Goal: Task Accomplishment & Management: Manage account settings

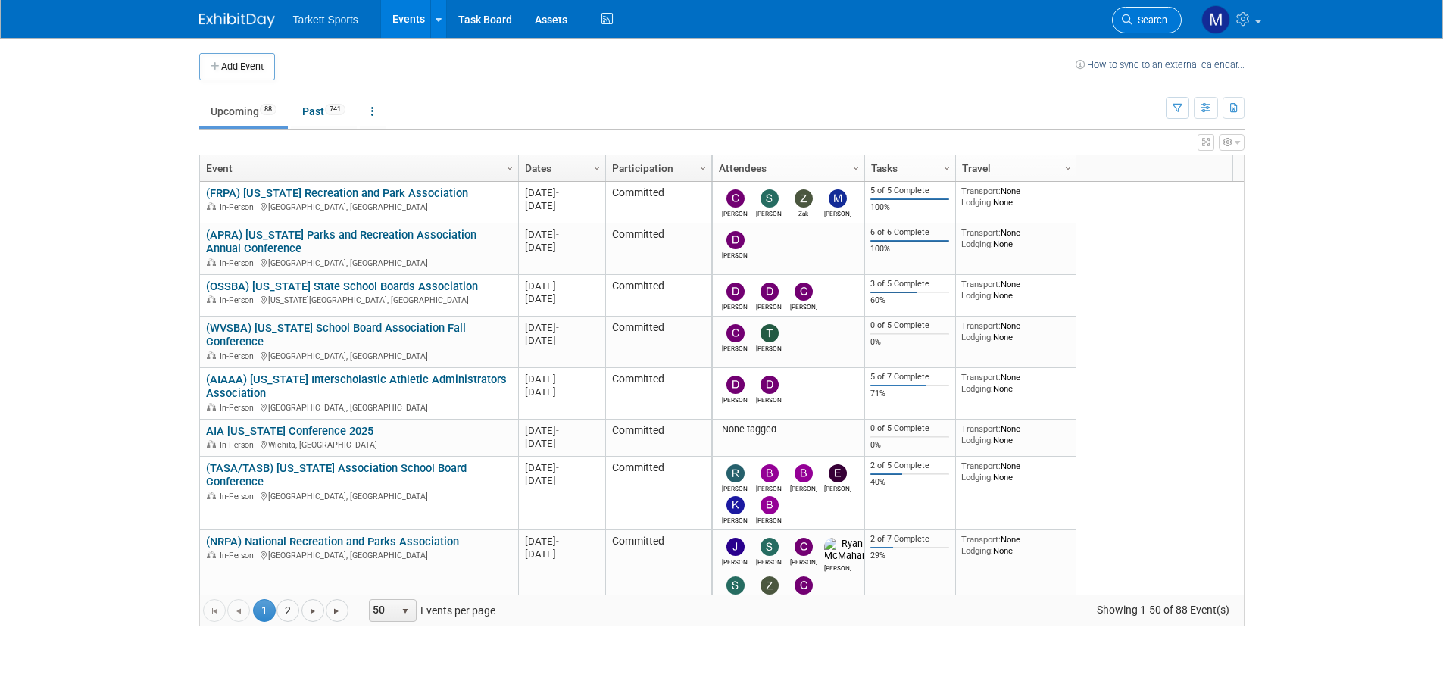
click at [1157, 15] on span "Search" at bounding box center [1149, 19] width 35 height 11
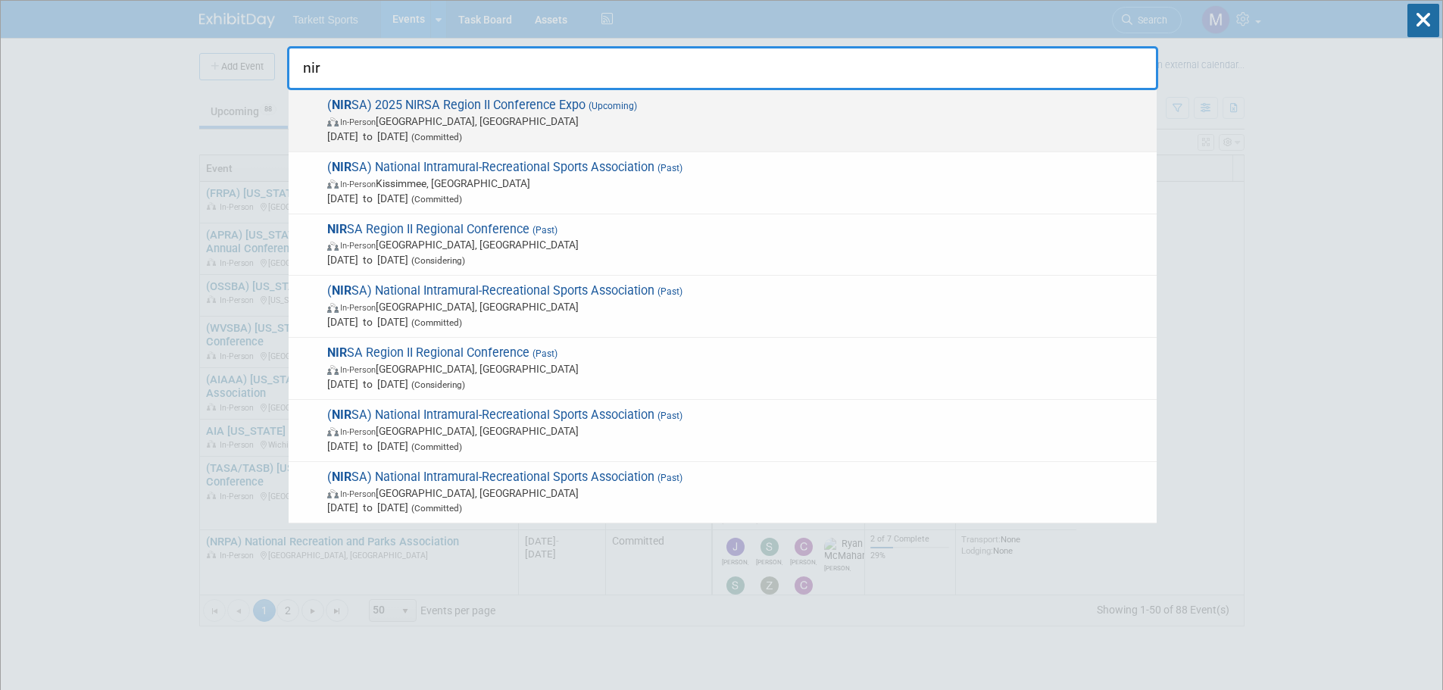
type input "nir"
click at [441, 116] on span "In-Person Charlotte, NC" at bounding box center [738, 121] width 822 height 15
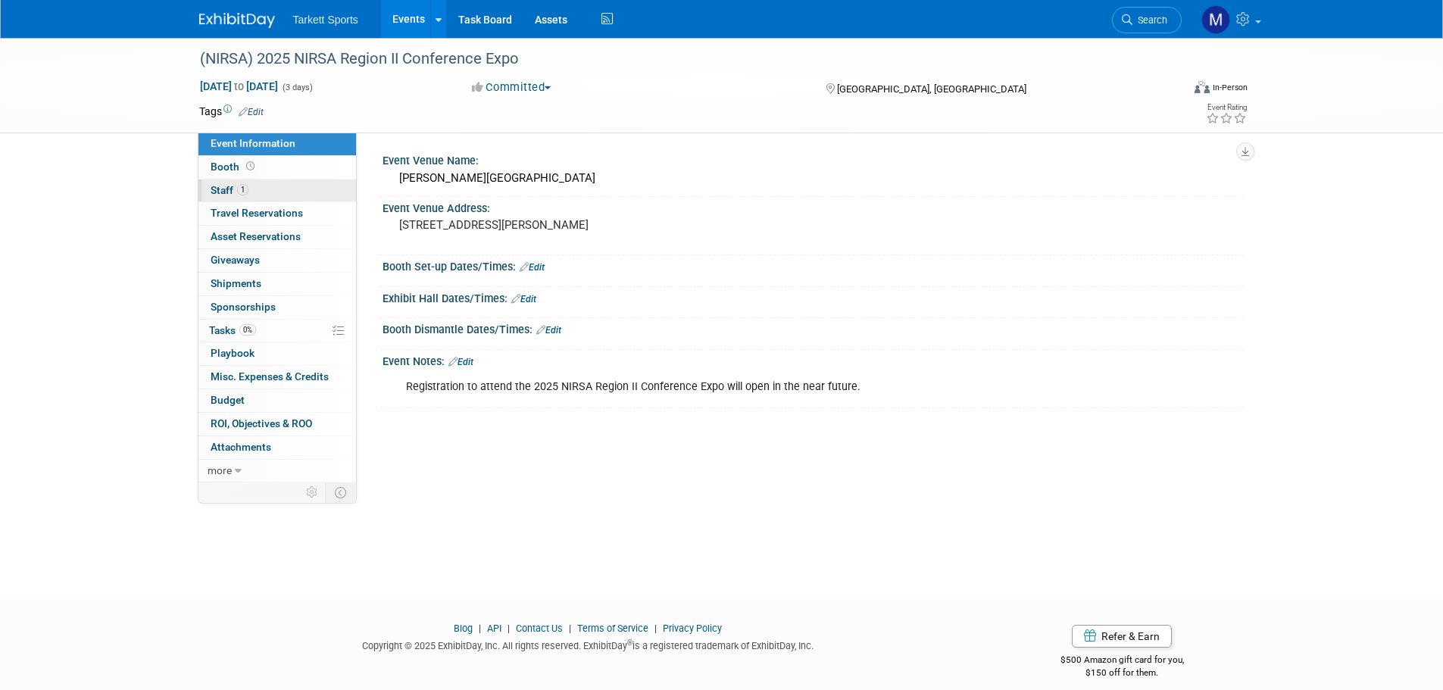
click at [276, 188] on link "1 Staff 1" at bounding box center [277, 191] width 158 height 23
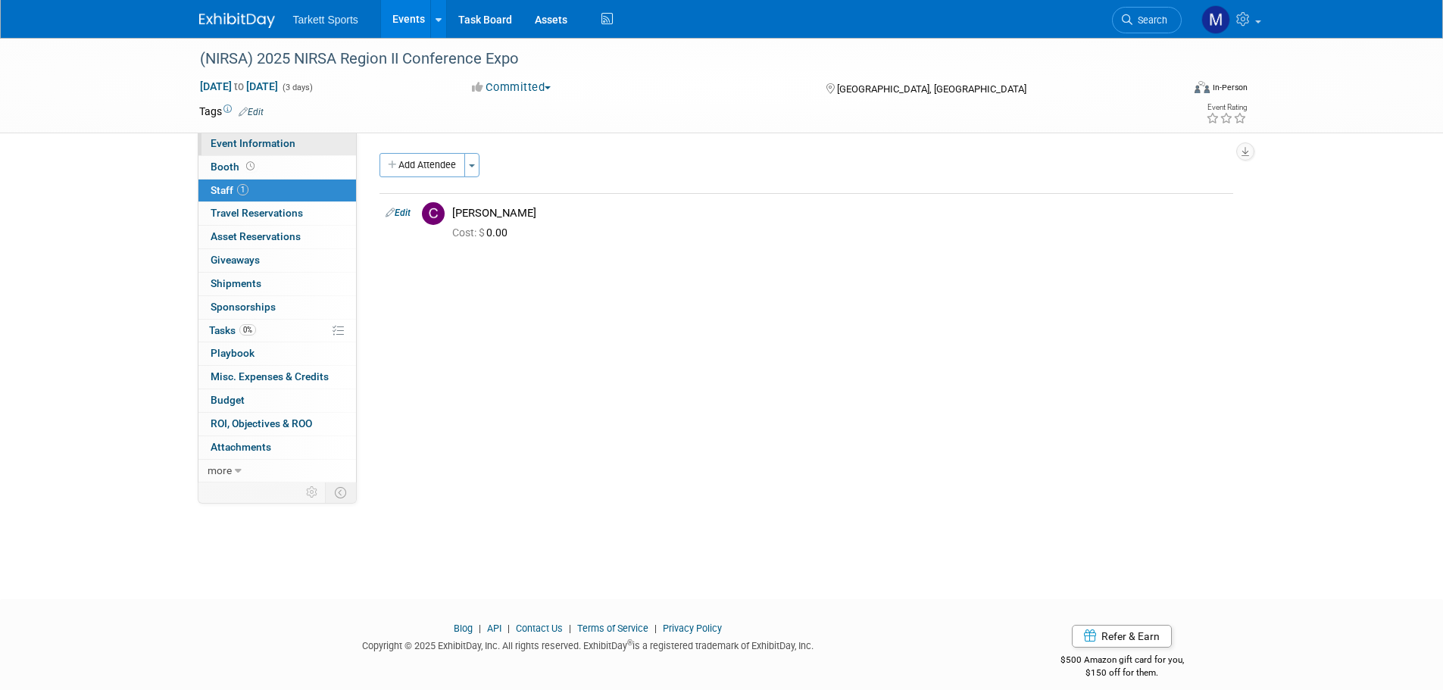
click at [264, 142] on span "Event Information" at bounding box center [253, 143] width 85 height 12
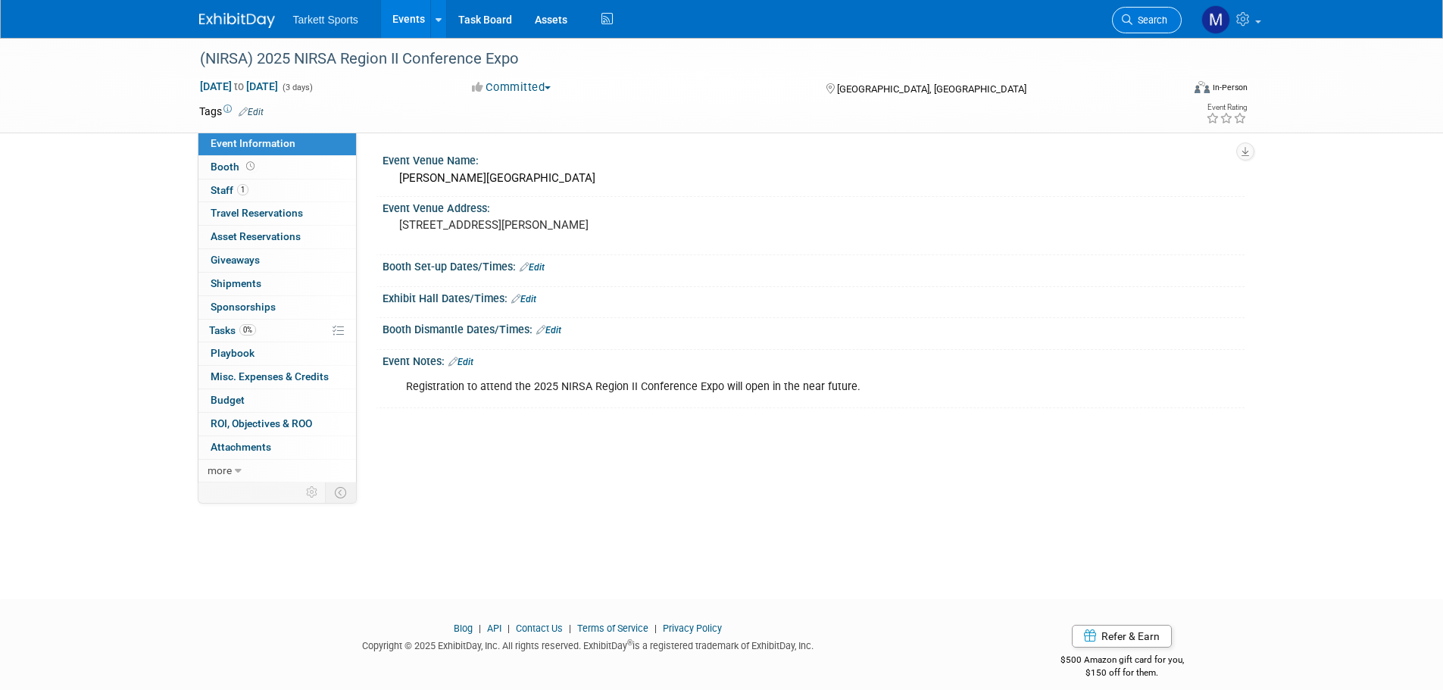
click at [1161, 13] on link "Search" at bounding box center [1147, 20] width 70 height 27
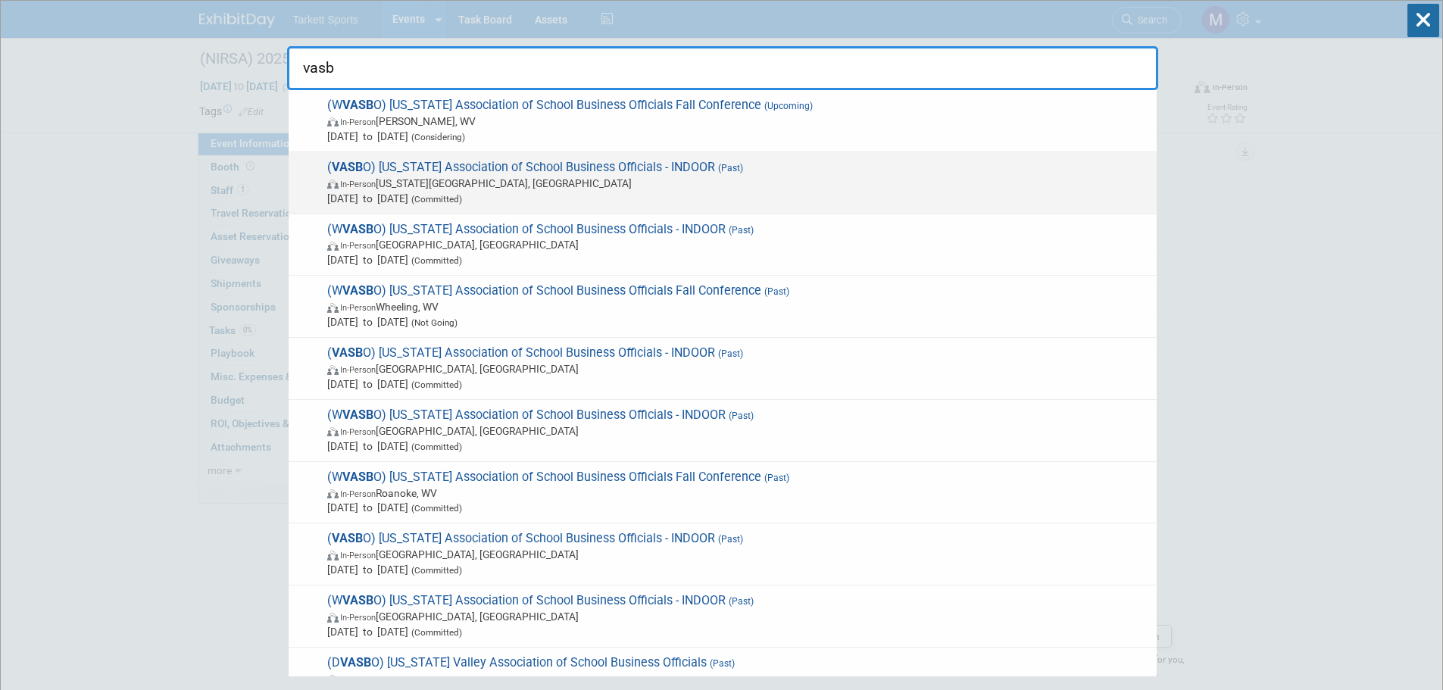
type input "vasb"
click at [471, 174] on span "( VASB O) Virginia Association of School Business Officials - INDOOR (Past) In-…" at bounding box center [736, 183] width 826 height 46
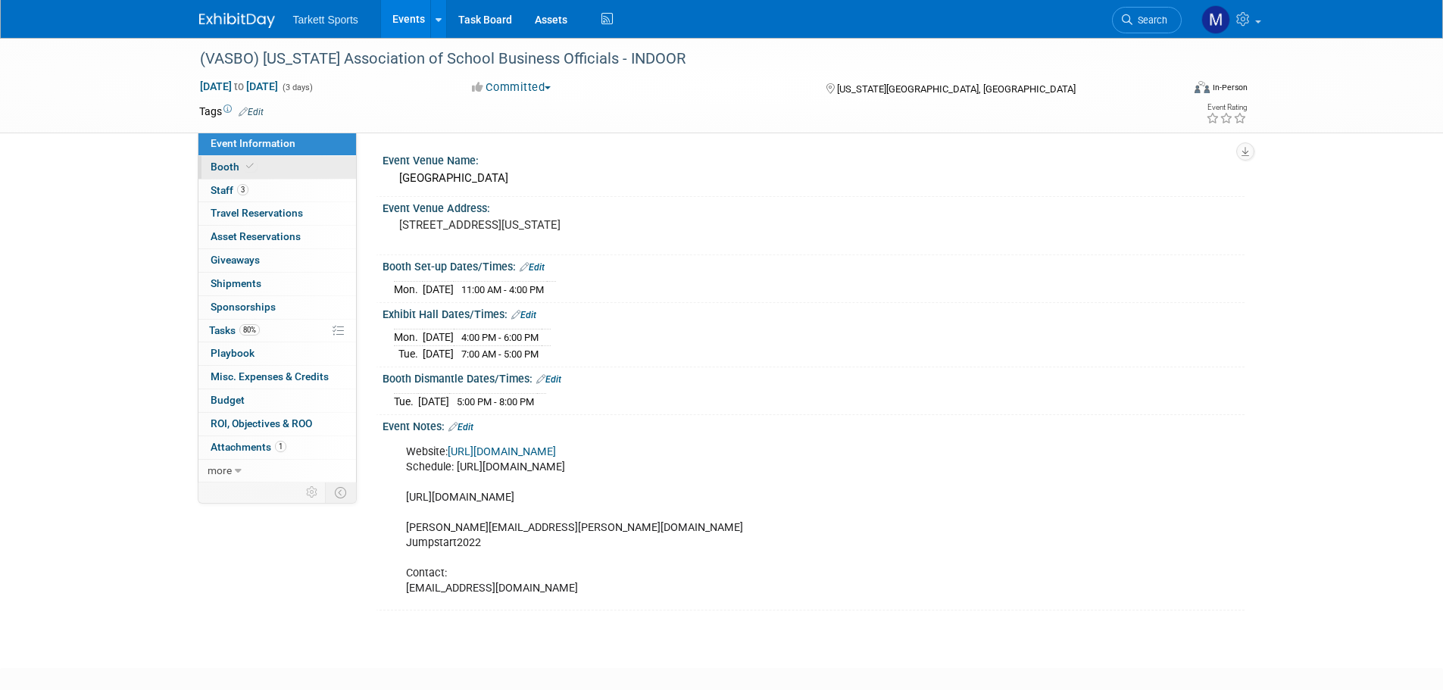
click at [279, 169] on link "Booth" at bounding box center [277, 167] width 158 height 23
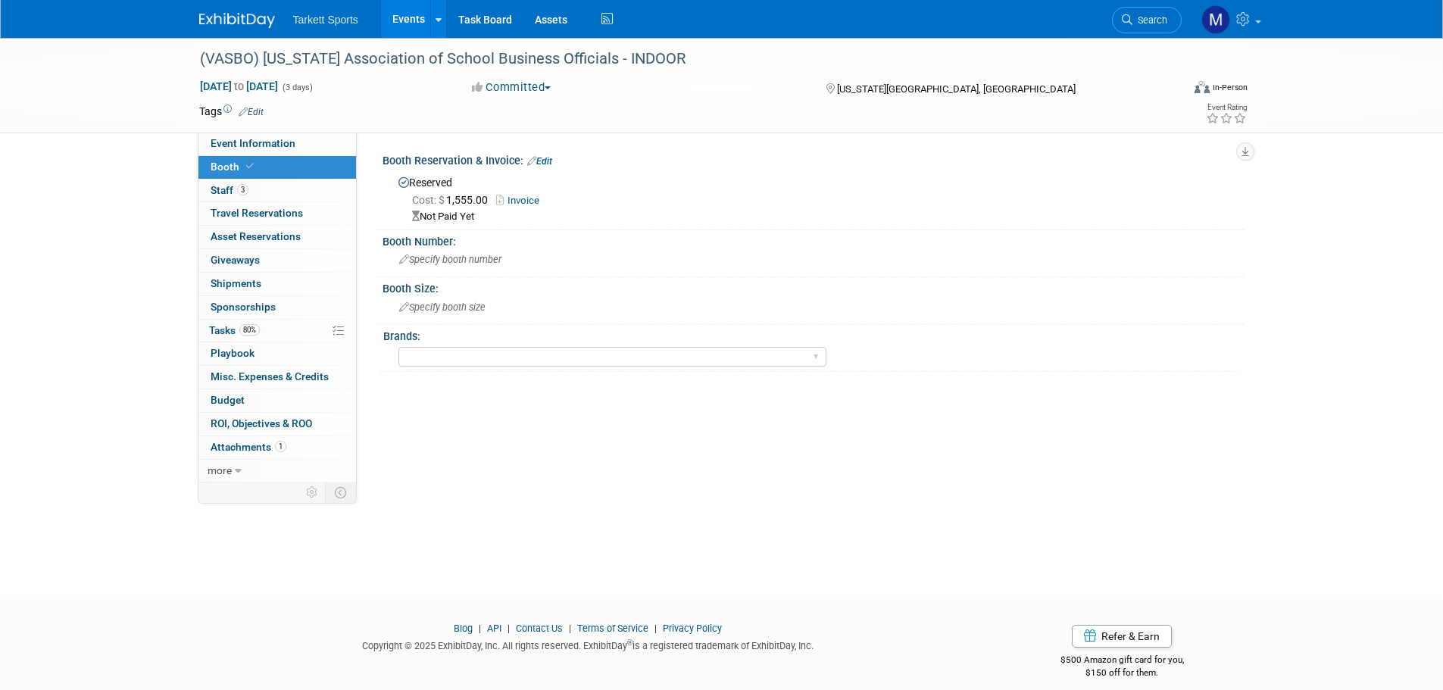
click at [517, 199] on link "Invoice" at bounding box center [521, 200] width 51 height 11
click at [1150, 28] on link "Search" at bounding box center [1147, 20] width 70 height 27
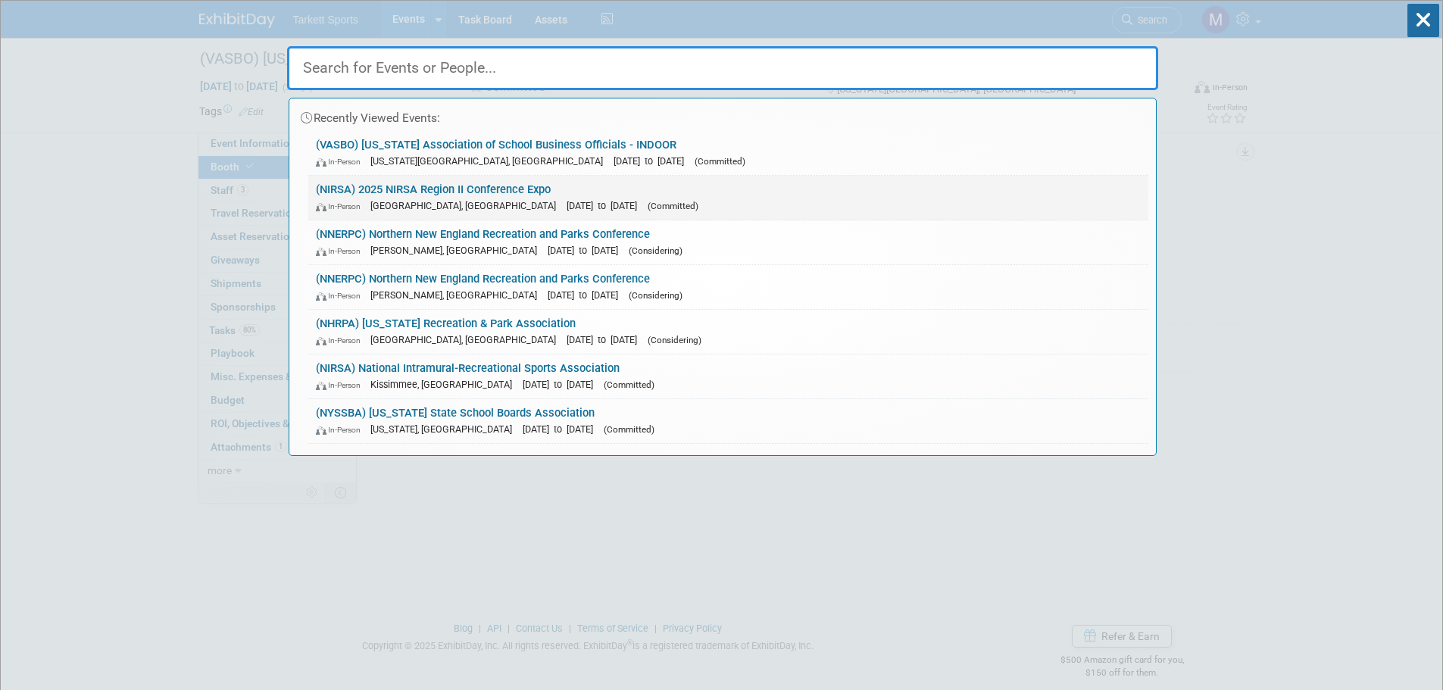
click at [371, 184] on link "(NIRSA) 2025 NIRSA Region II Conference Expo In-Person Charlotte, NC Oct 20, 20…" at bounding box center [728, 198] width 840 height 44
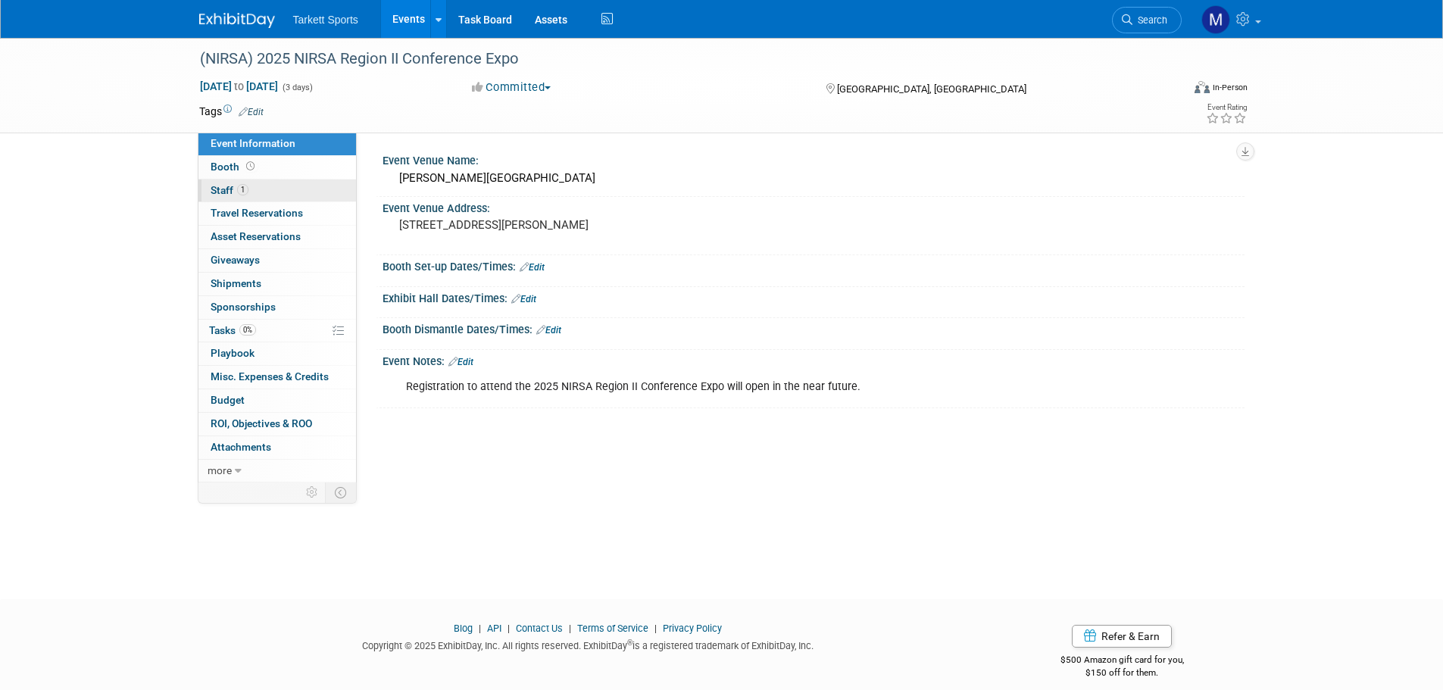
click at [301, 195] on link "1 Staff 1" at bounding box center [277, 191] width 158 height 23
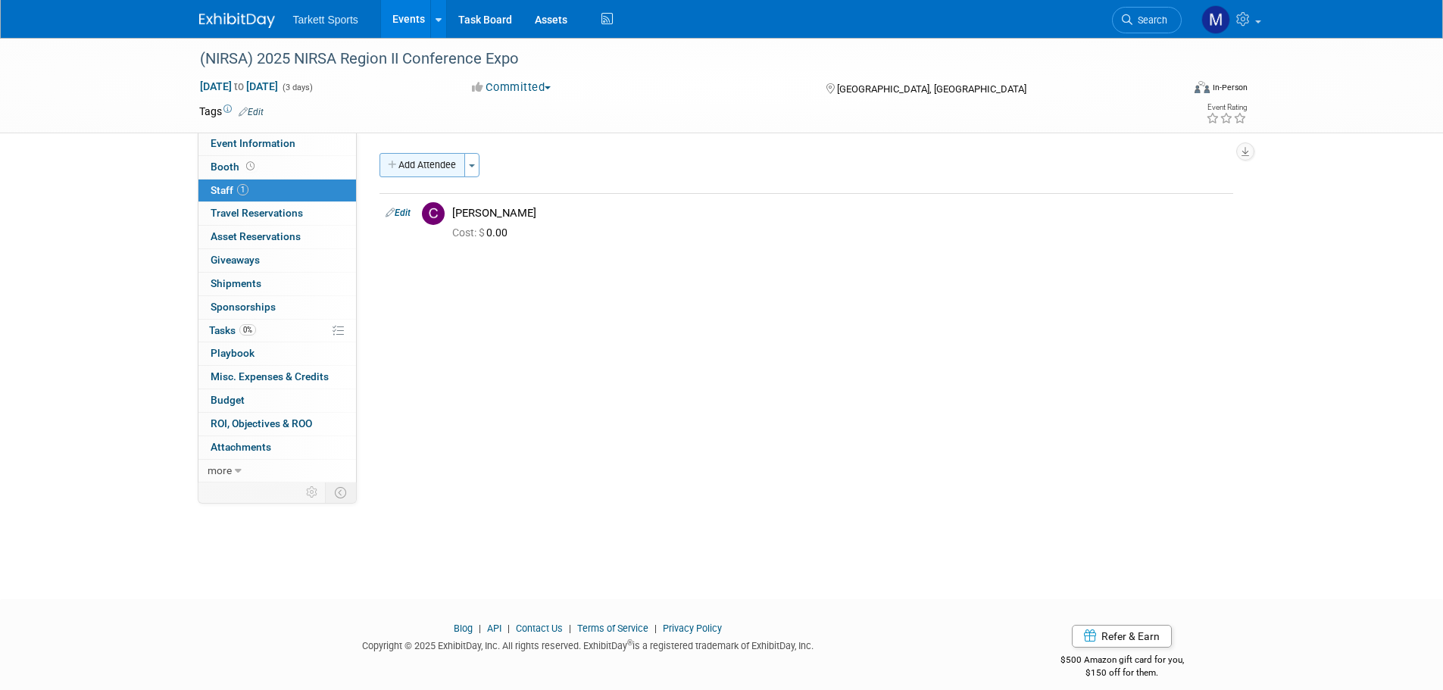
click at [458, 163] on button "Add Attendee" at bounding box center [422, 165] width 86 height 24
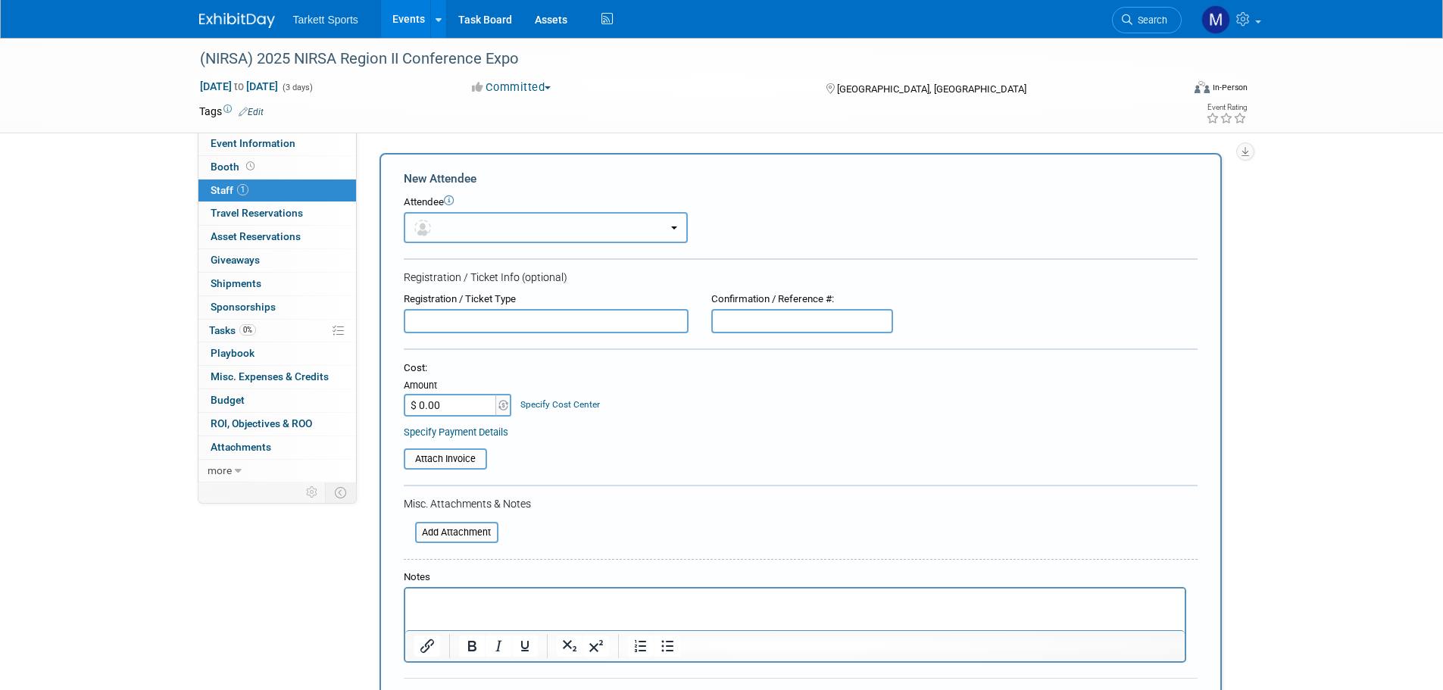
click at [467, 234] on button "button" at bounding box center [546, 227] width 284 height 31
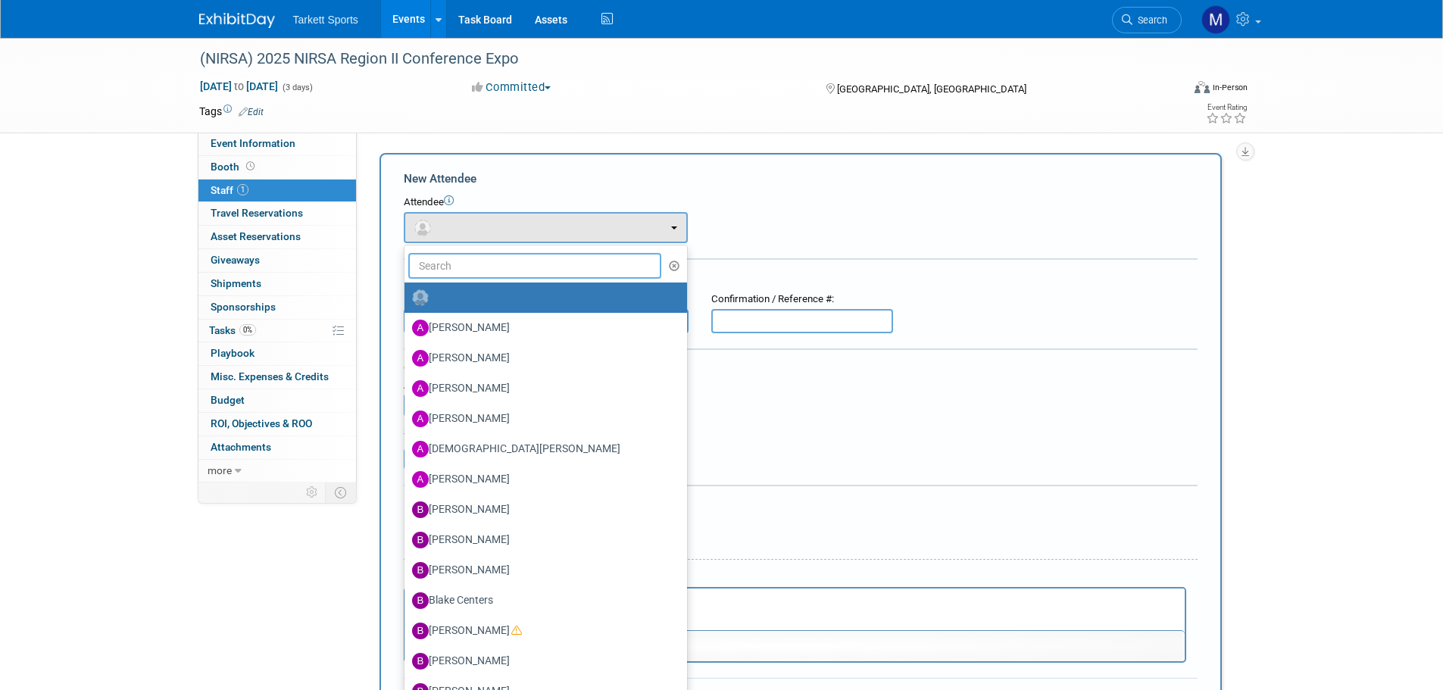
click at [477, 276] on input "text" at bounding box center [535, 266] width 254 height 26
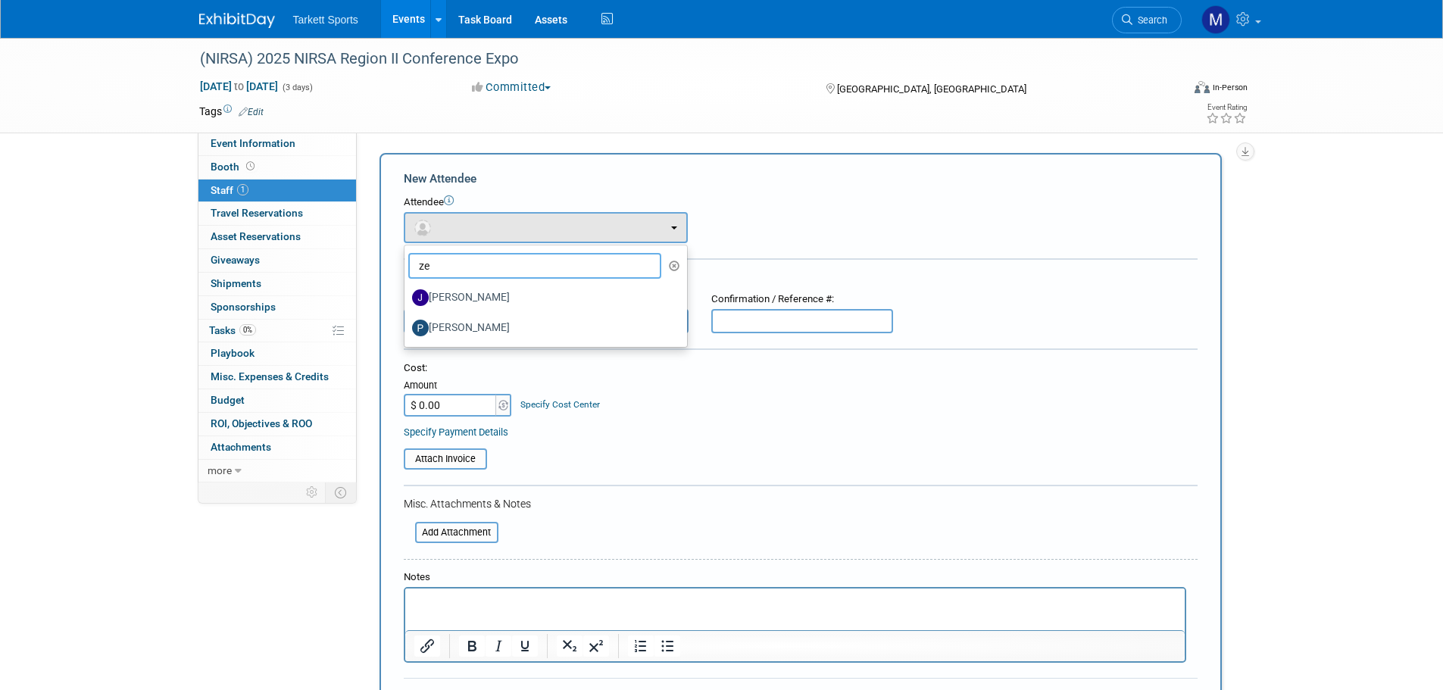
type input "zen"
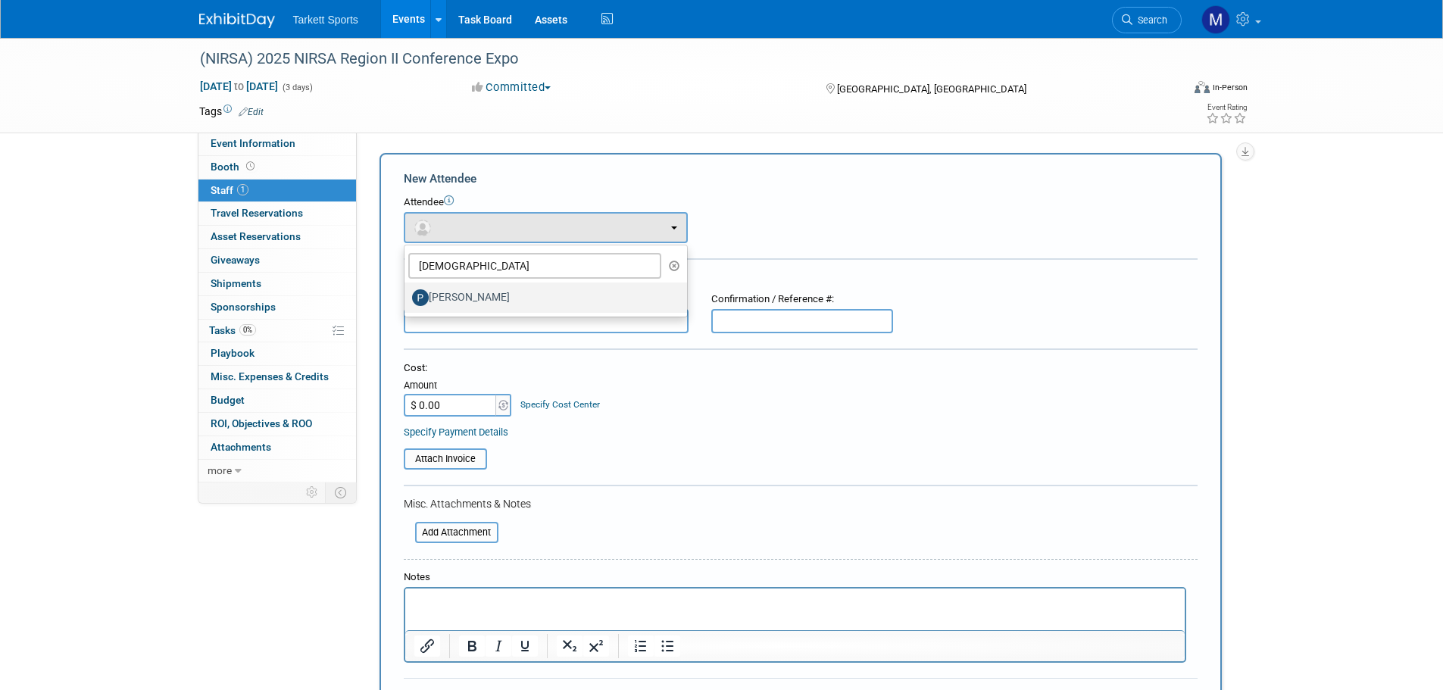
click at [459, 304] on label "[PERSON_NAME]" at bounding box center [542, 298] width 260 height 24
click at [407, 301] on input "[PERSON_NAME]" at bounding box center [402, 296] width 10 height 10
select select "993e4071-4b88-48b5-9419-95bd792b9546"
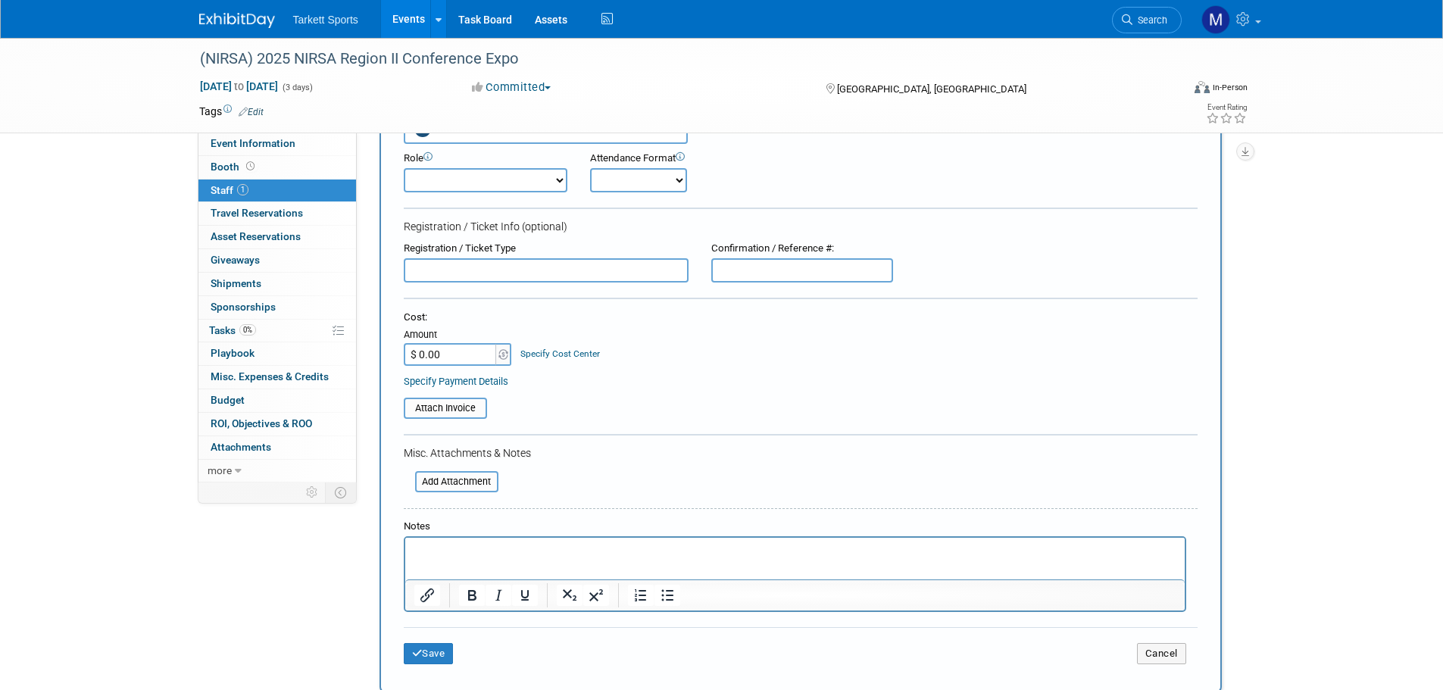
scroll to position [355, 0]
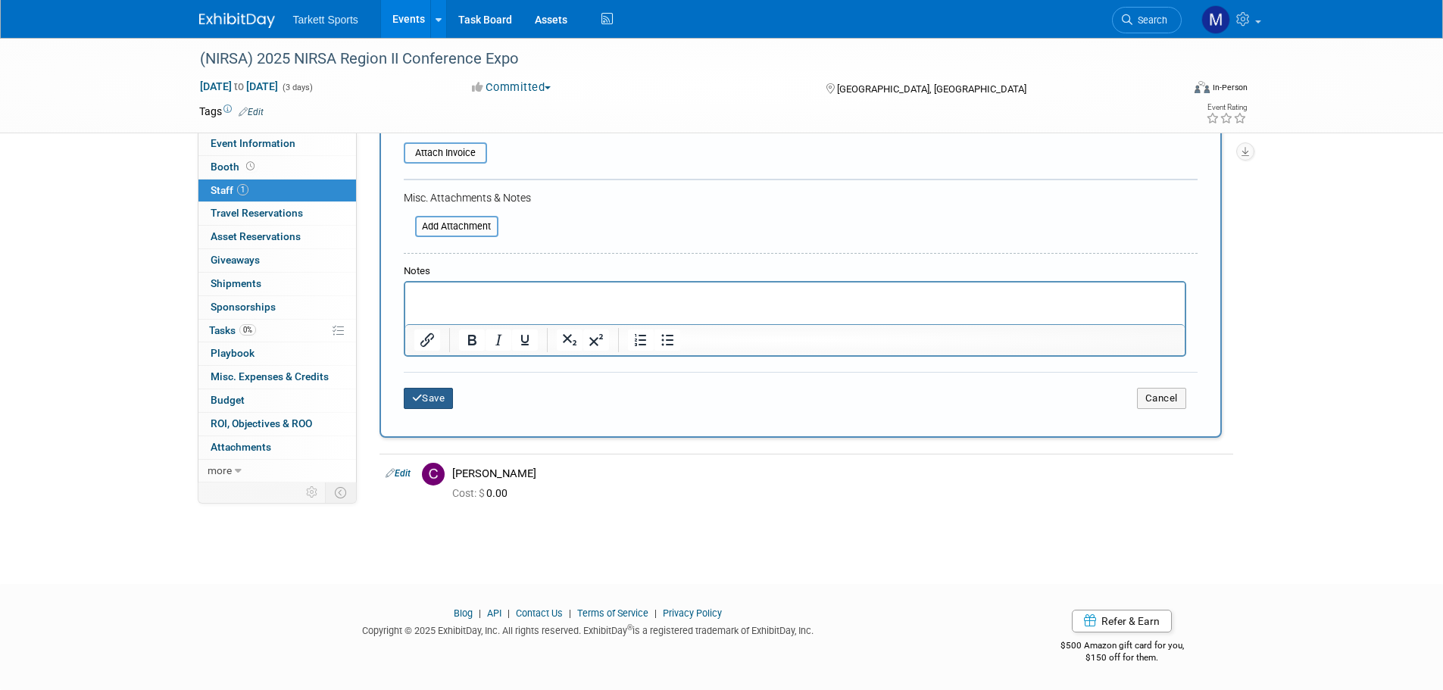
click at [429, 405] on button "Save" at bounding box center [429, 398] width 50 height 21
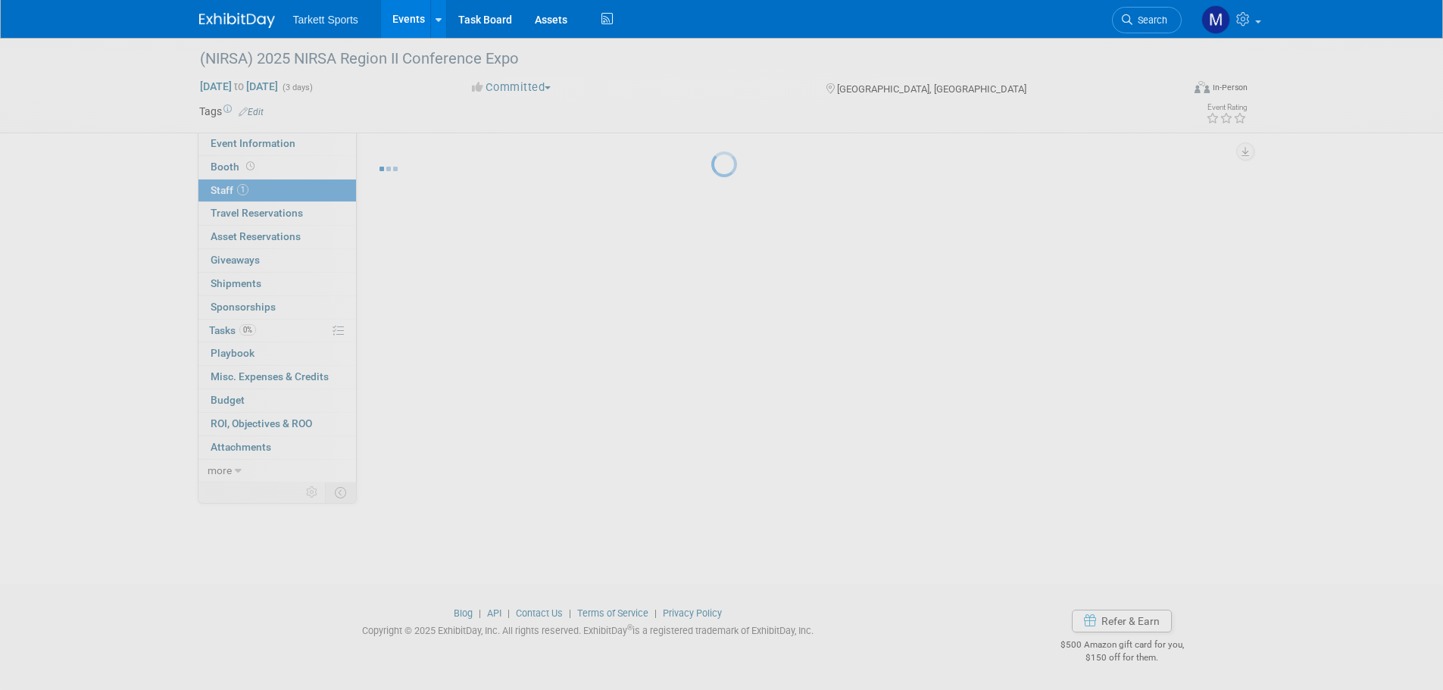
scroll to position [15, 0]
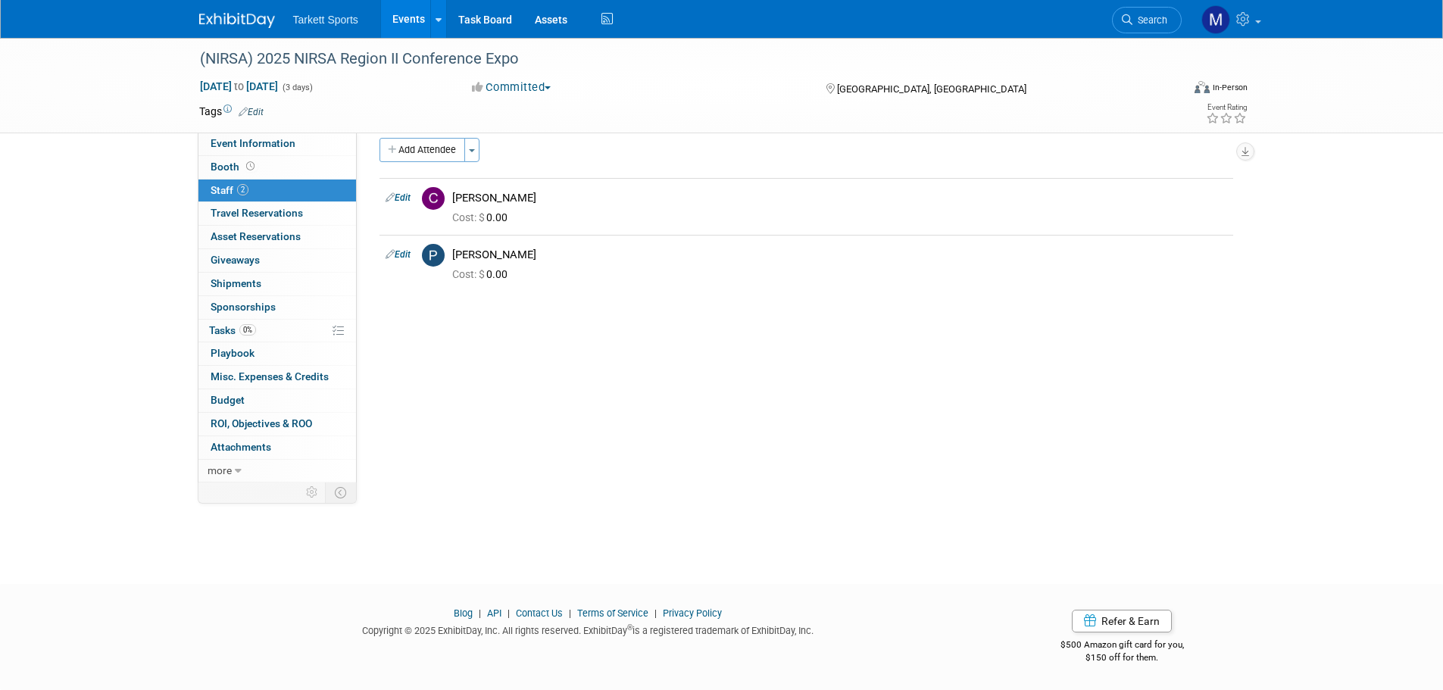
click at [1145, 15] on span "Search" at bounding box center [1149, 19] width 35 height 11
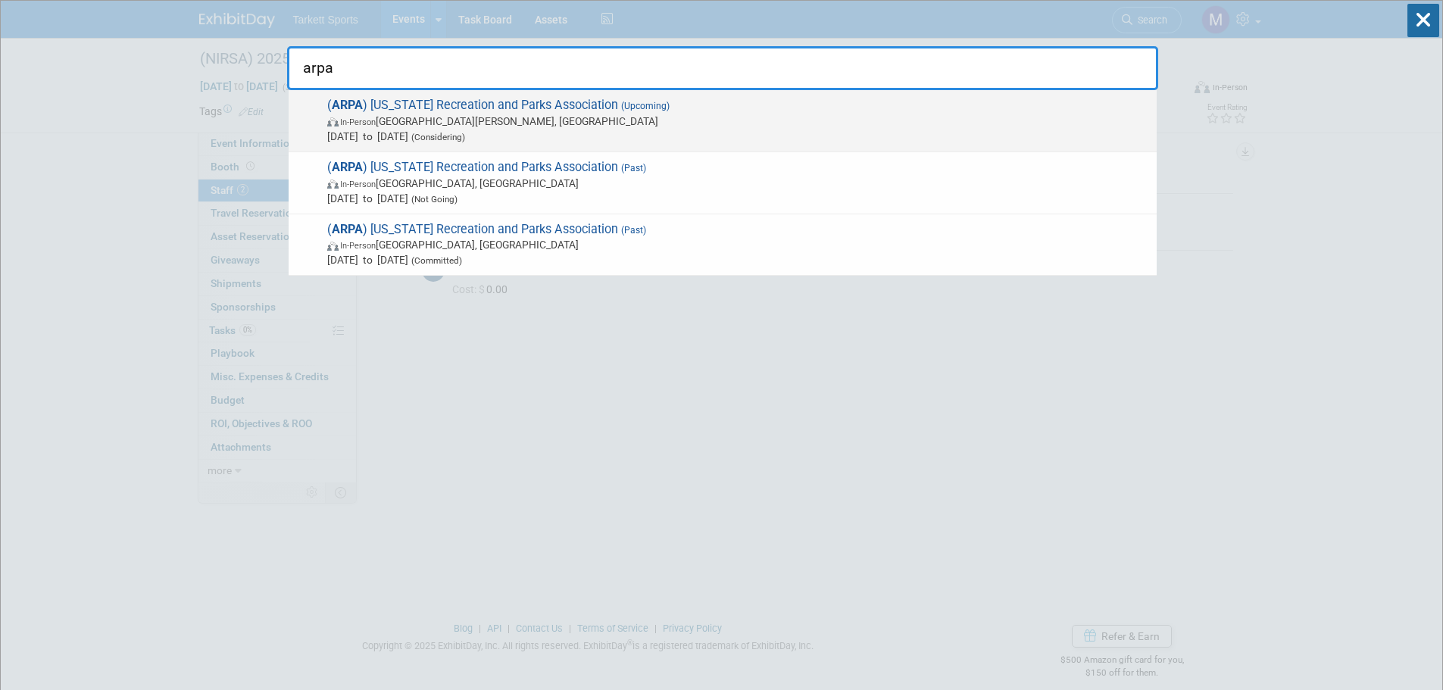
type input "arpa"
click at [465, 133] on span "(Considering)" at bounding box center [436, 137] width 57 height 11
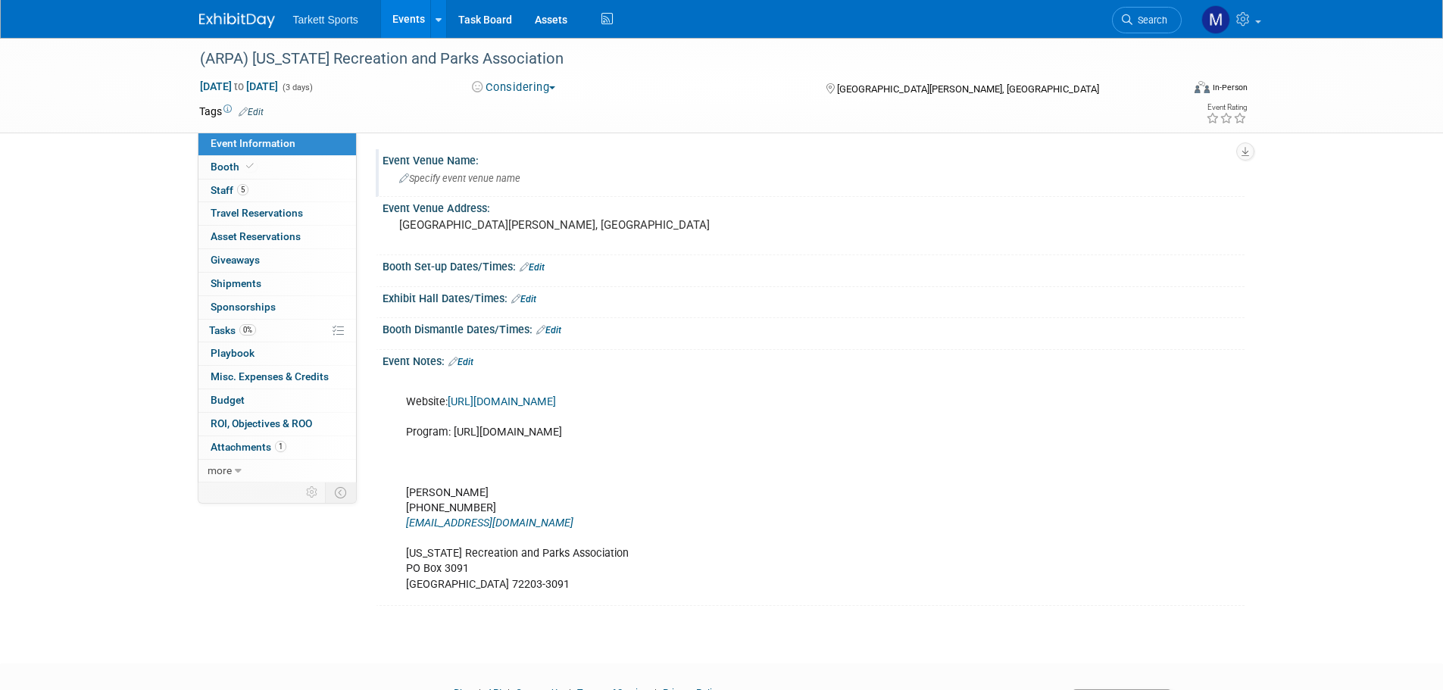
click at [451, 186] on div "Specify event venue name" at bounding box center [813, 178] width 839 height 23
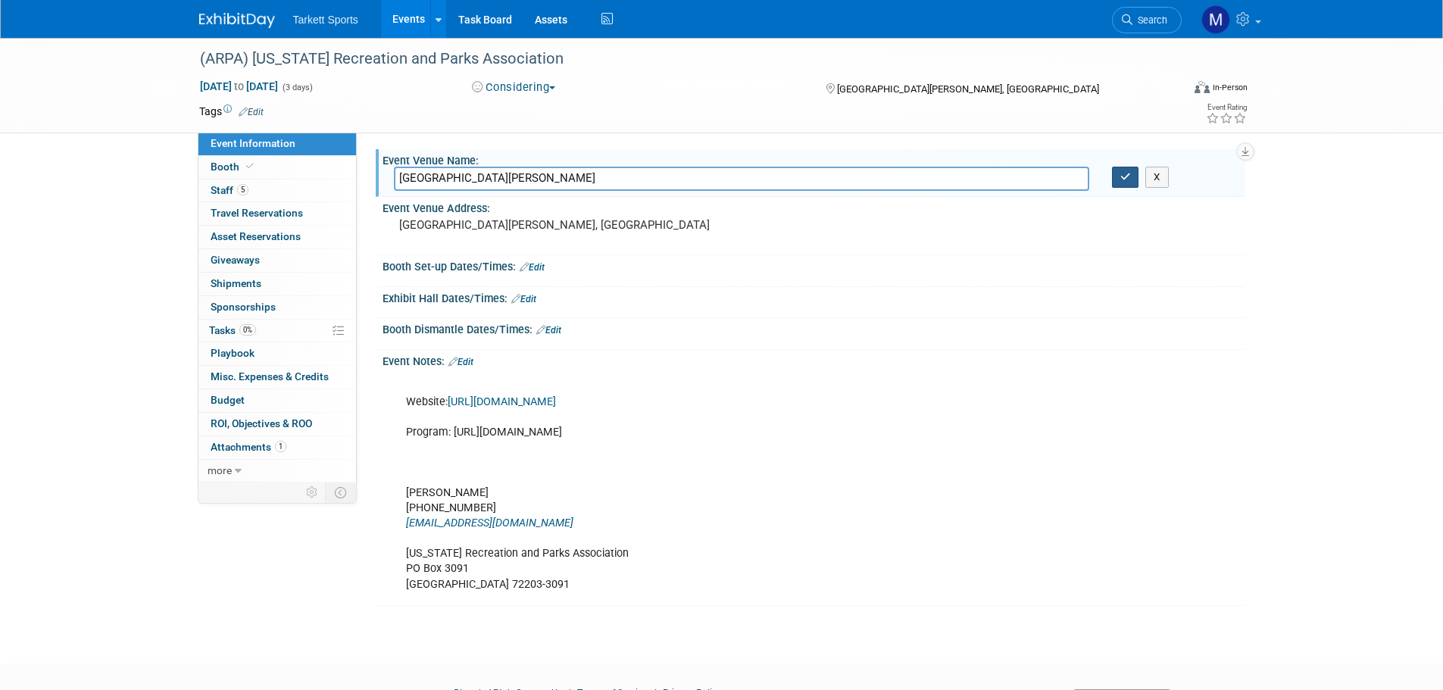
type input "[GEOGRAPHIC_DATA][PERSON_NAME]"
click at [1127, 174] on icon "button" at bounding box center [1125, 177] width 11 height 10
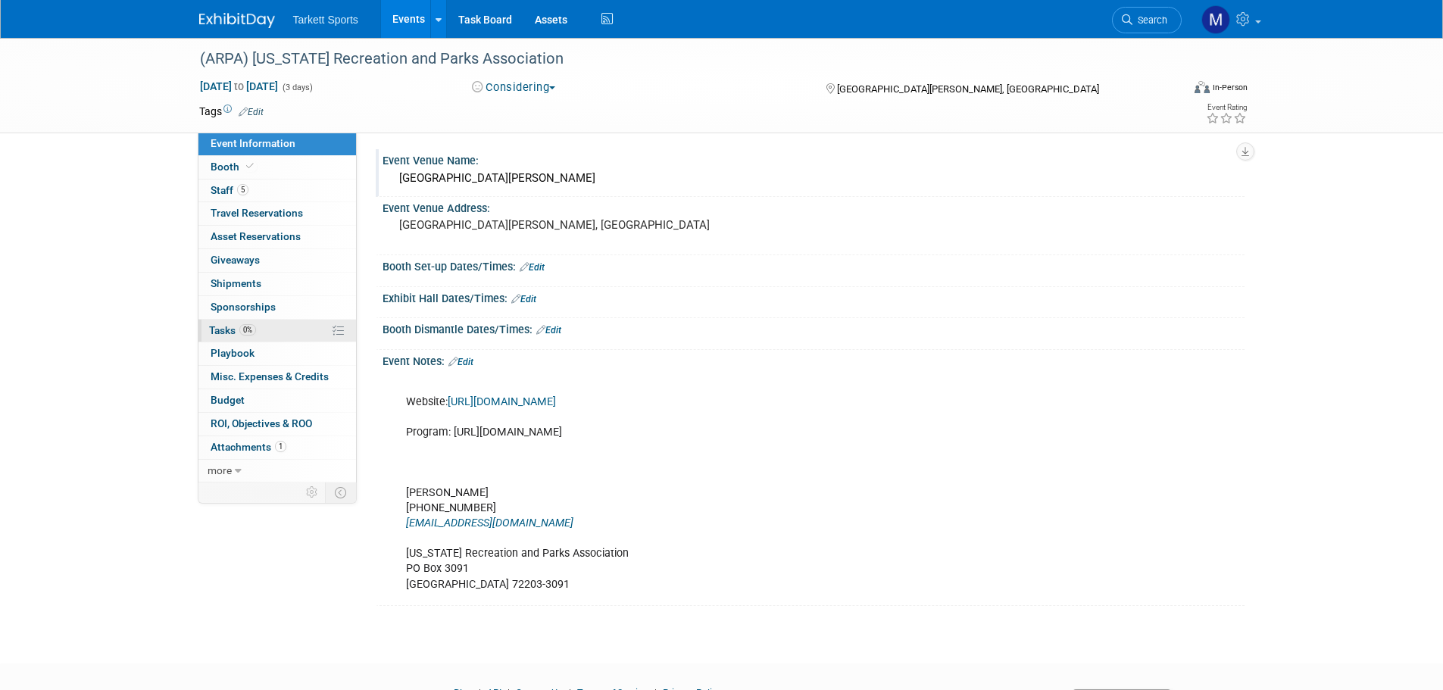
click at [295, 330] on link "0% Tasks 0%" at bounding box center [277, 331] width 158 height 23
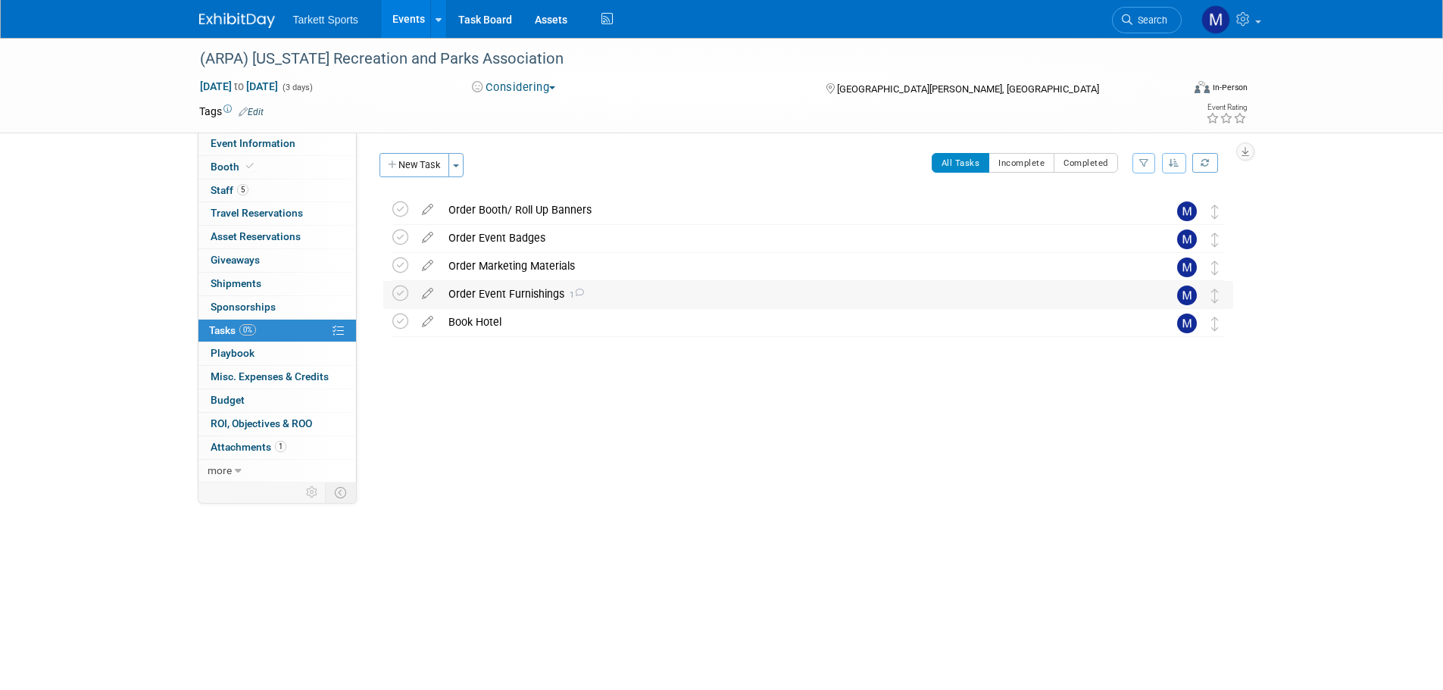
drag, startPoint x: 514, startPoint y: 298, endPoint x: 514, endPoint y: 313, distance: 15.2
click at [514, 298] on div "Order Event Furnishings 1" at bounding box center [794, 294] width 706 height 26
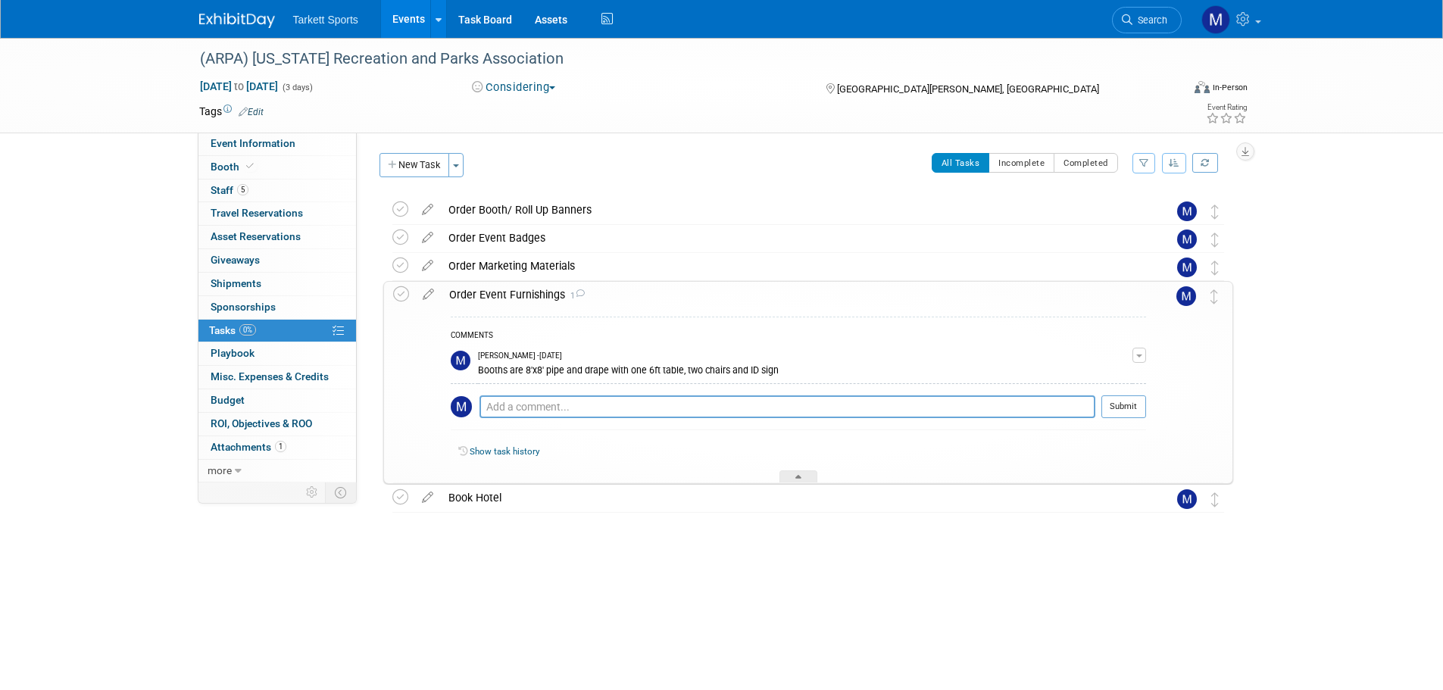
click at [504, 293] on div "Order Event Furnishings 1" at bounding box center [794, 295] width 704 height 26
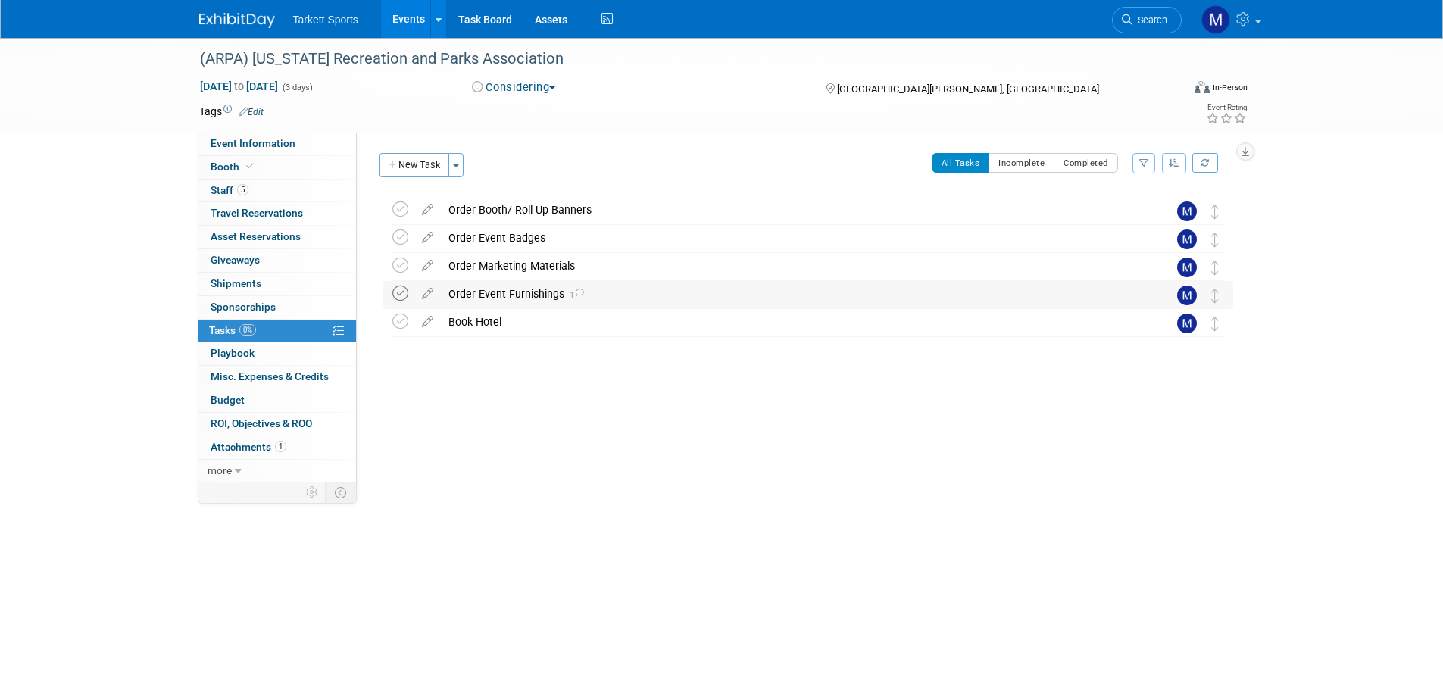
click at [399, 289] on icon at bounding box center [400, 294] width 16 height 16
click at [287, 164] on link "Booth" at bounding box center [277, 167] width 158 height 23
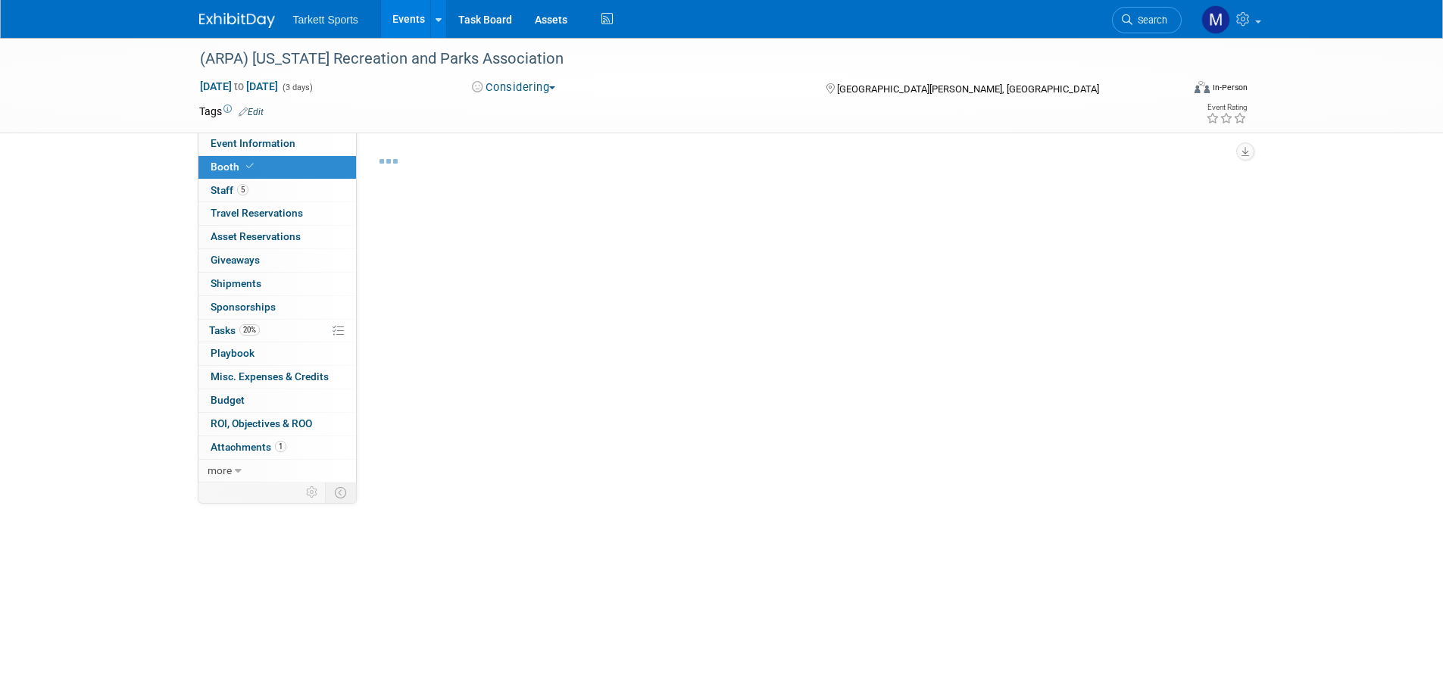
select select "FieldTurf, Tarkett Sports Construction"
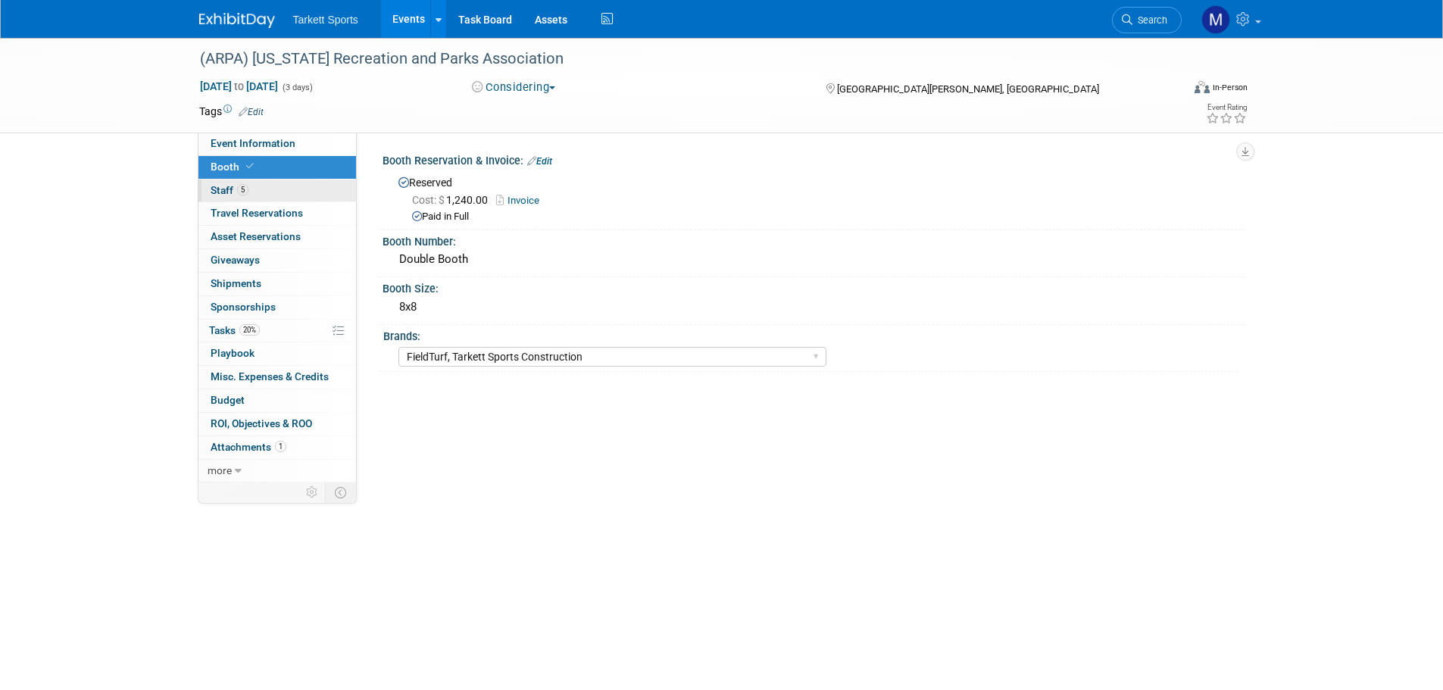
click at [282, 199] on link "5 Staff 5" at bounding box center [277, 191] width 158 height 23
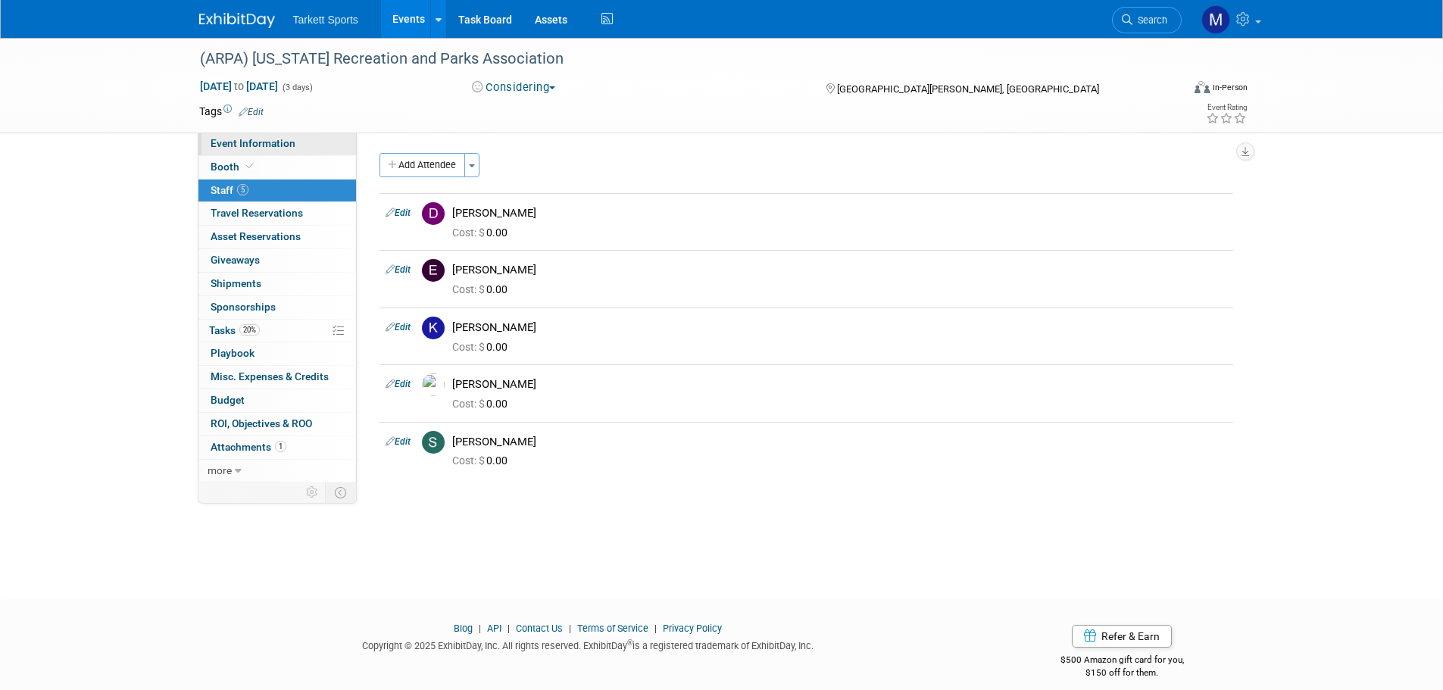
click at [287, 154] on link "Event Information" at bounding box center [277, 144] width 158 height 23
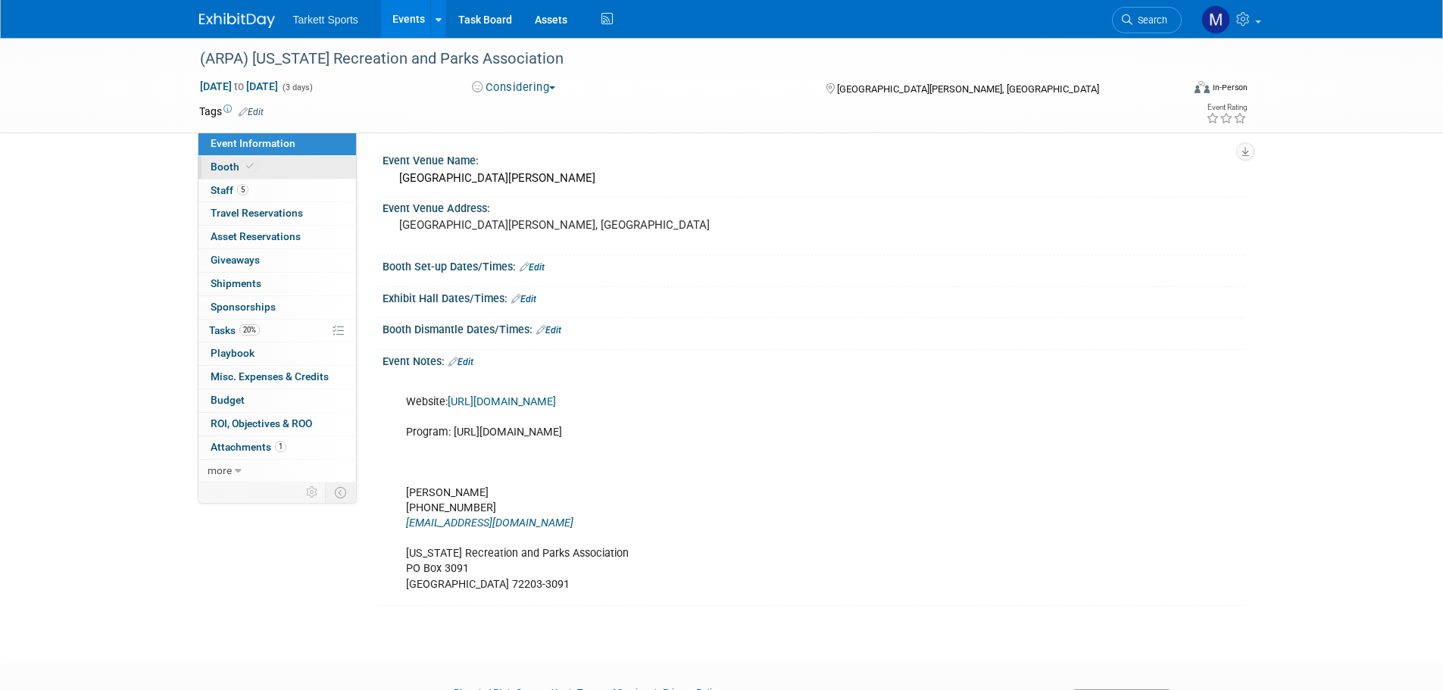
click at [271, 170] on link "Booth" at bounding box center [277, 167] width 158 height 23
select select "FieldTurf, Tarkett Sports Construction"
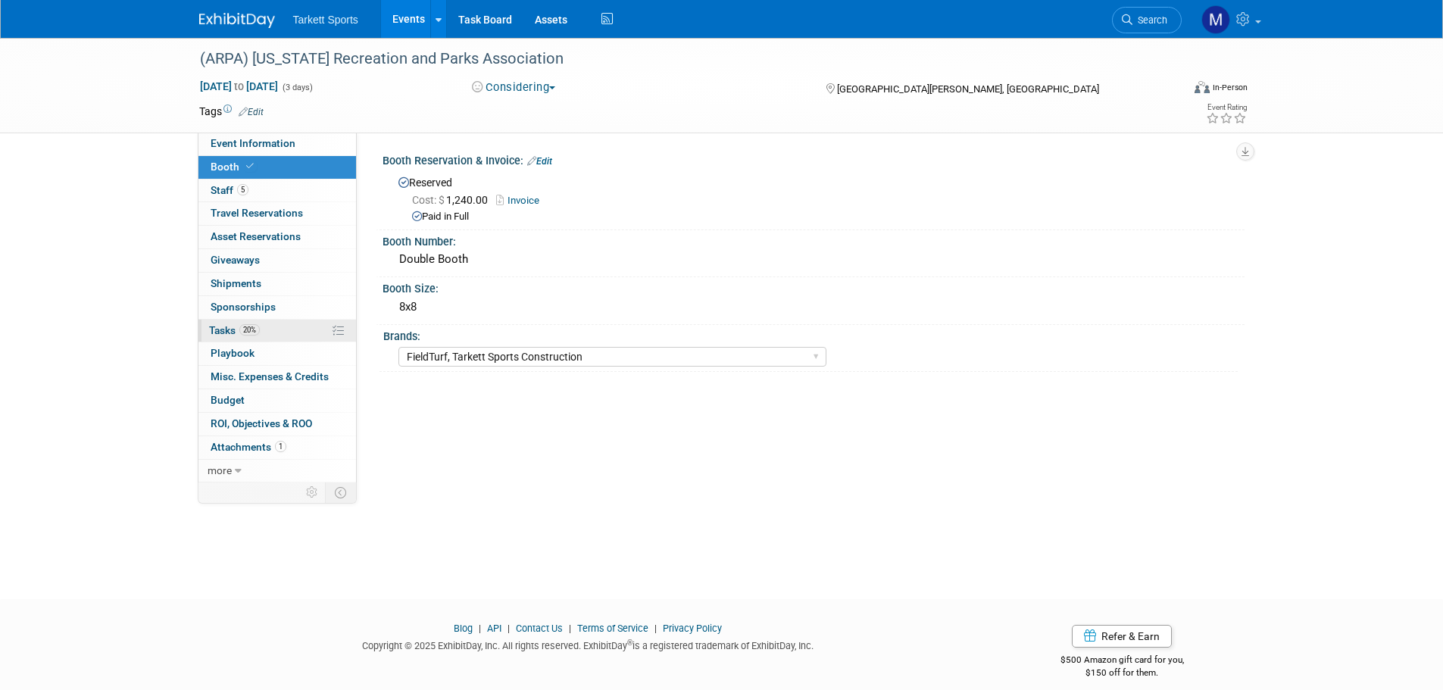
click at [292, 333] on link "20% Tasks 20%" at bounding box center [277, 331] width 158 height 23
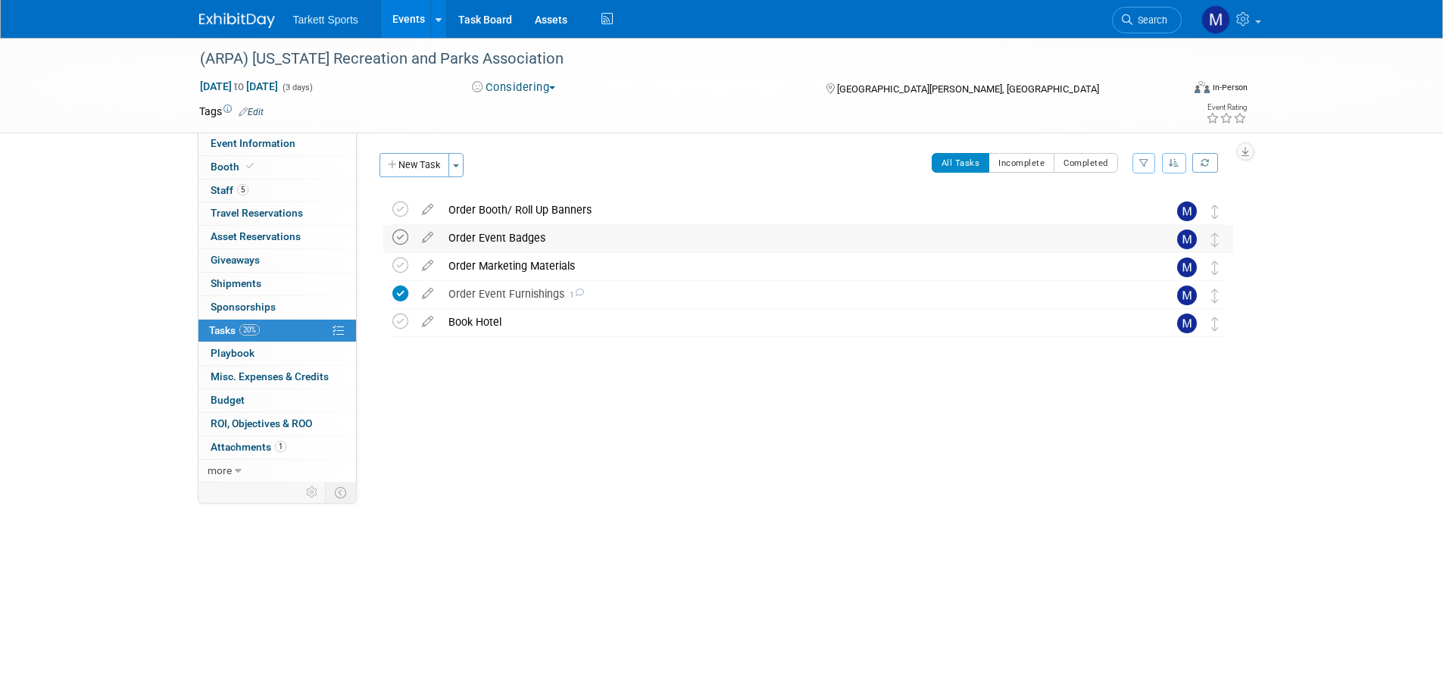
click at [401, 238] on icon at bounding box center [400, 238] width 16 height 16
click at [1148, 13] on link "Search" at bounding box center [1147, 20] width 70 height 27
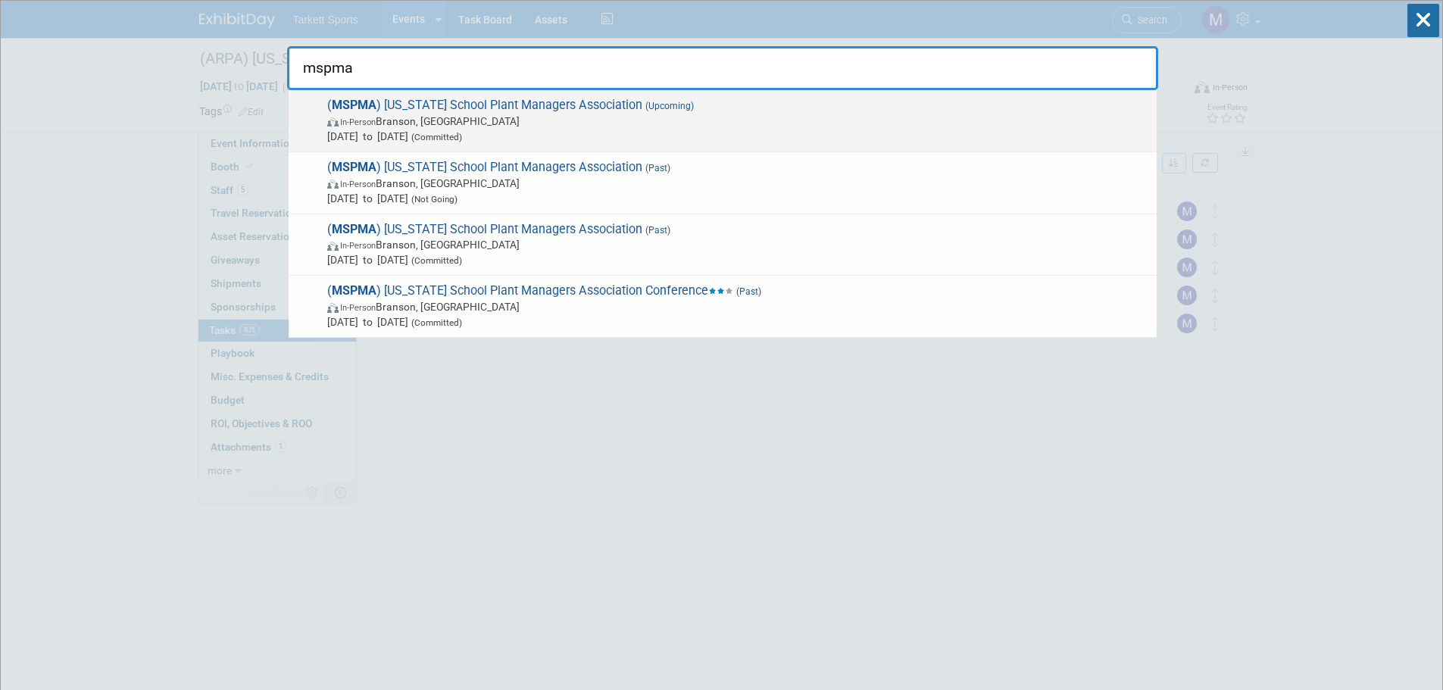
type input "mspma"
click at [428, 106] on span "( MSPMA ) [US_STATE] School Plant Managers Association (Upcoming) In-Person [PE…" at bounding box center [736, 121] width 826 height 46
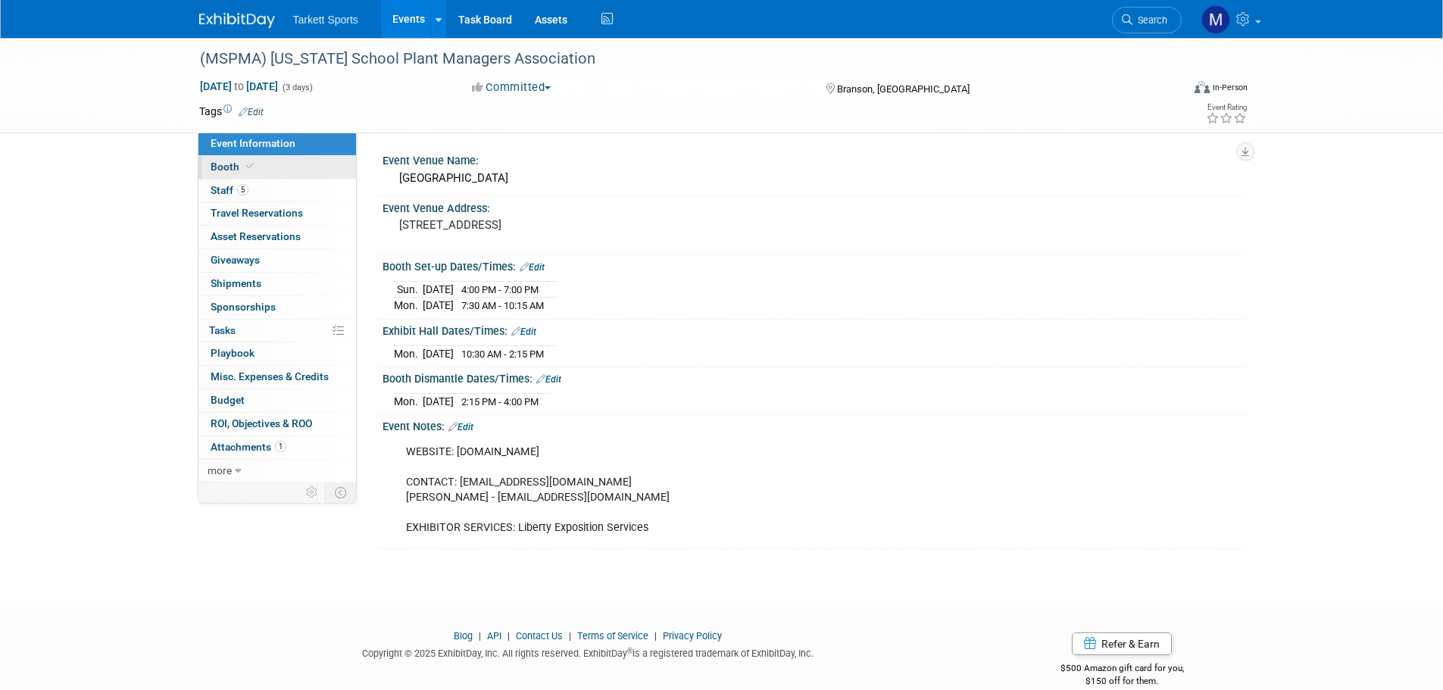
click at [317, 167] on link "Booth" at bounding box center [277, 167] width 158 height 23
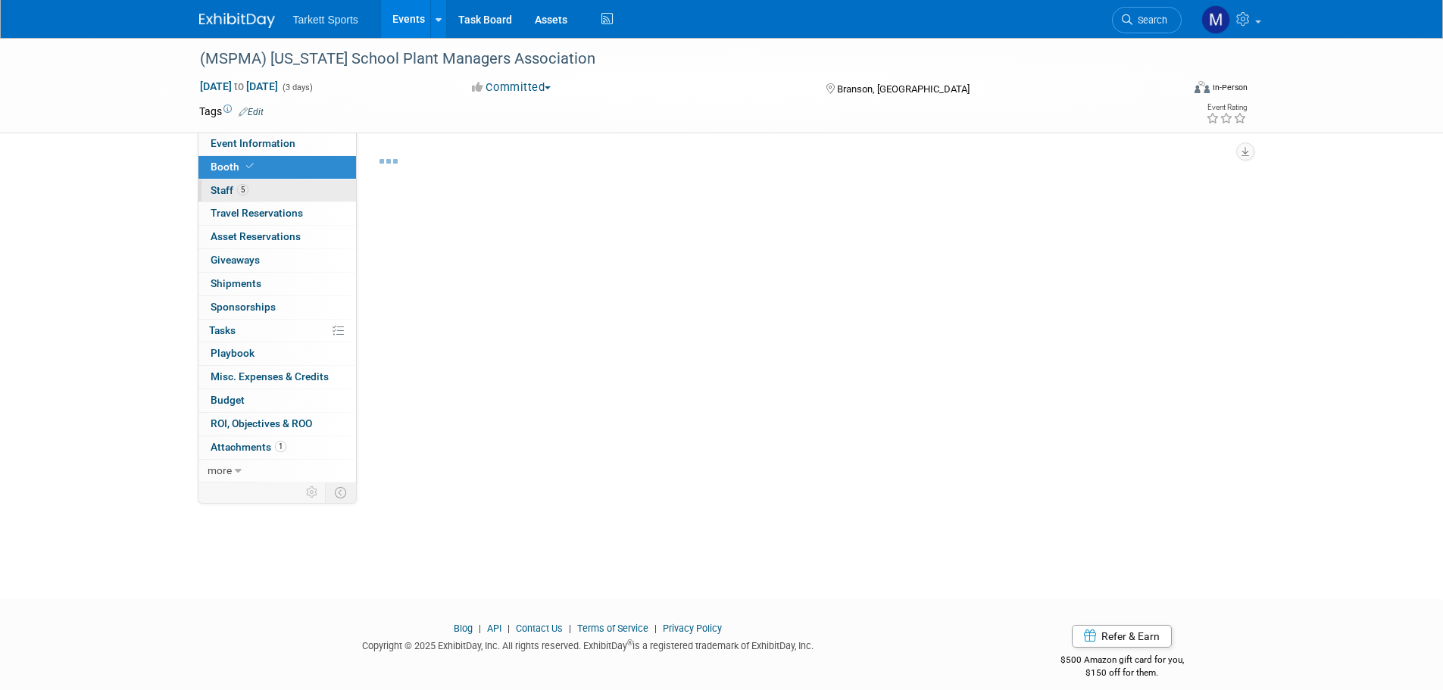
select select "FieldTurf, [PERSON_NAME], Indoor"
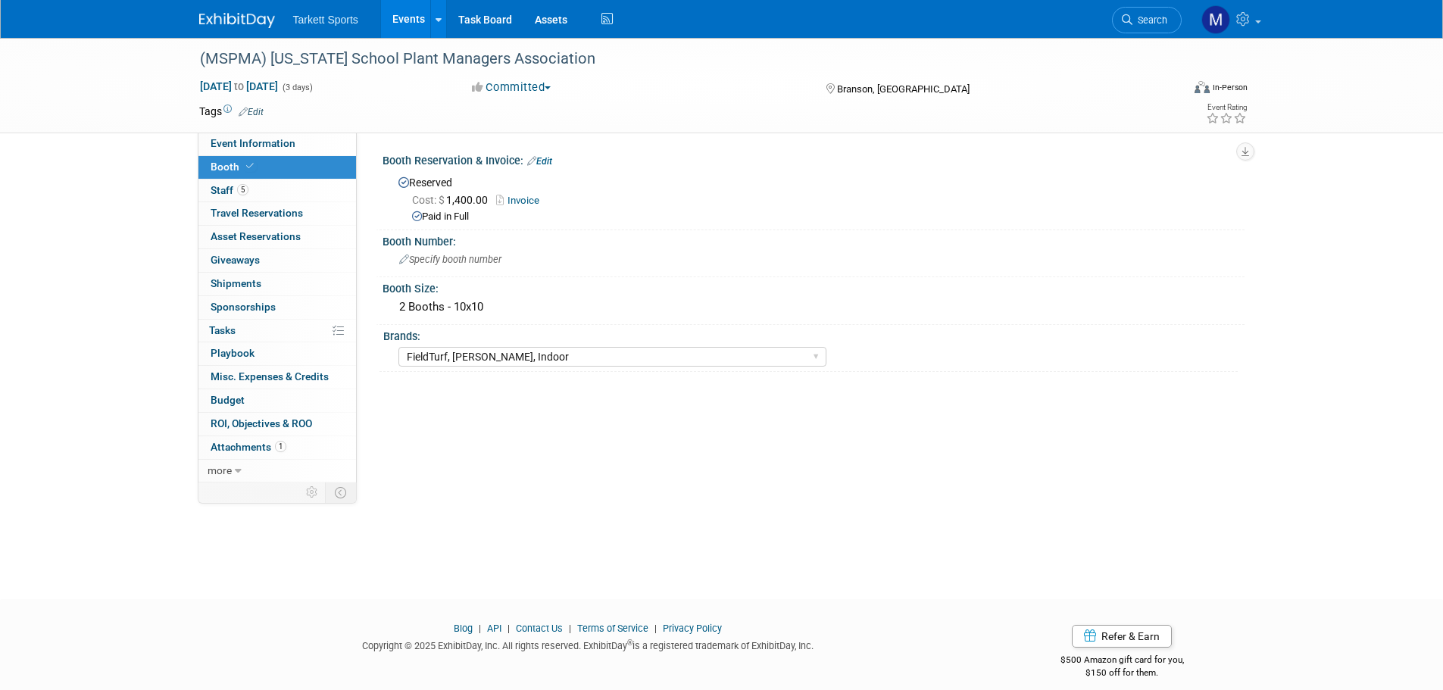
click at [533, 199] on link "Invoice" at bounding box center [521, 200] width 51 height 11
click at [303, 186] on link "5 Staff 5" at bounding box center [277, 191] width 158 height 23
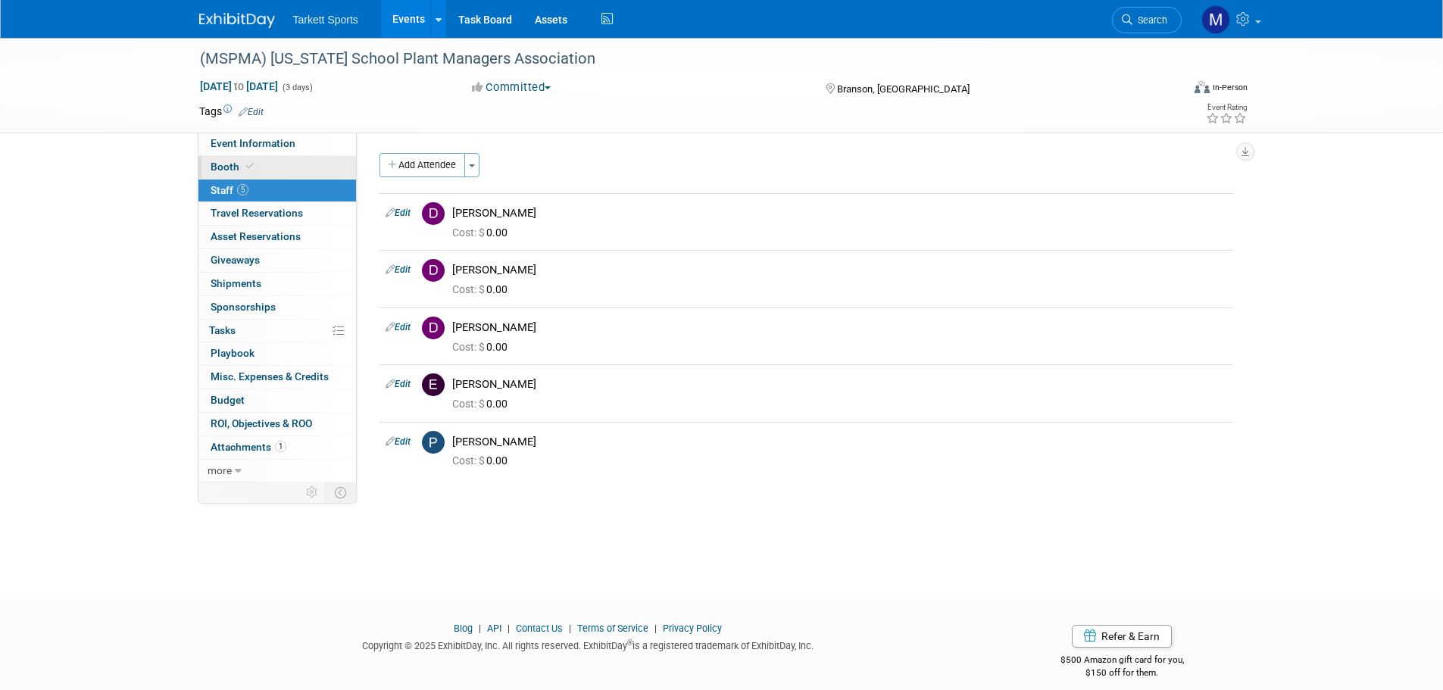
click at [280, 164] on link "Booth" at bounding box center [277, 167] width 158 height 23
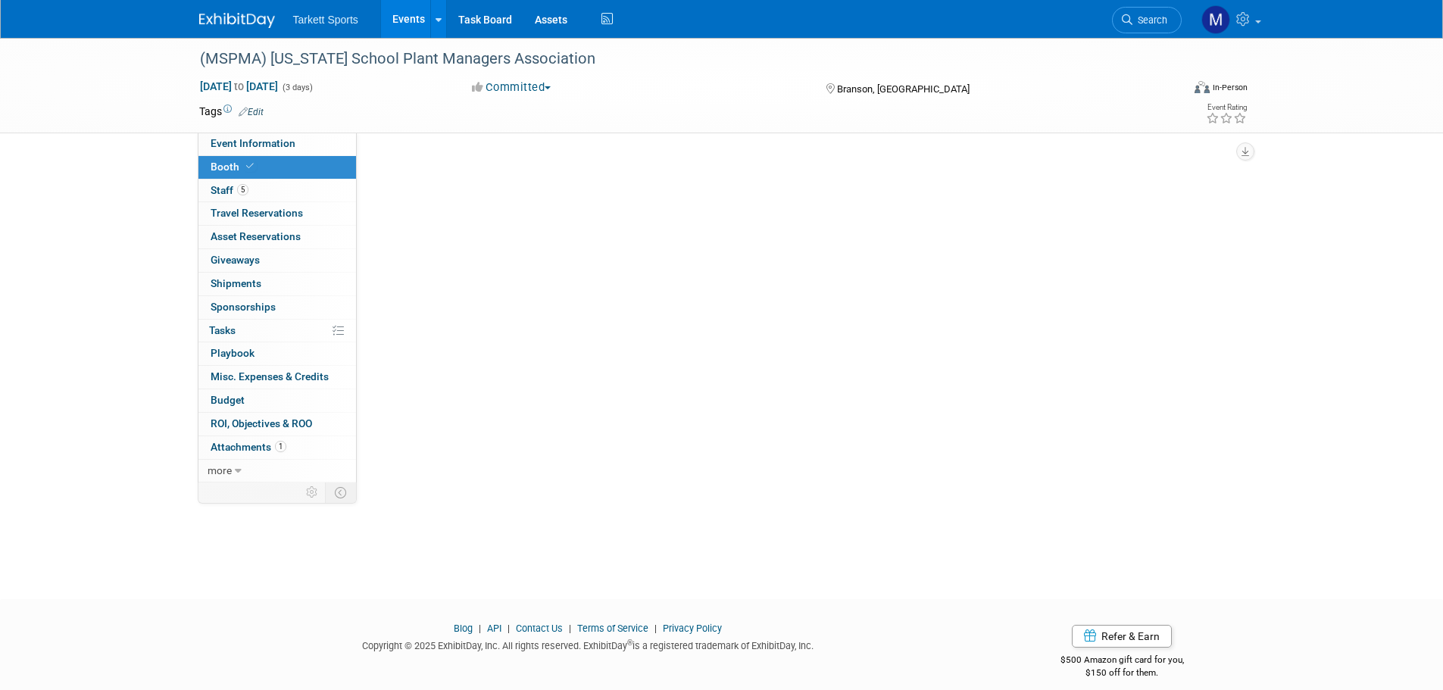
select select "FieldTurf, [PERSON_NAME], Indoor"
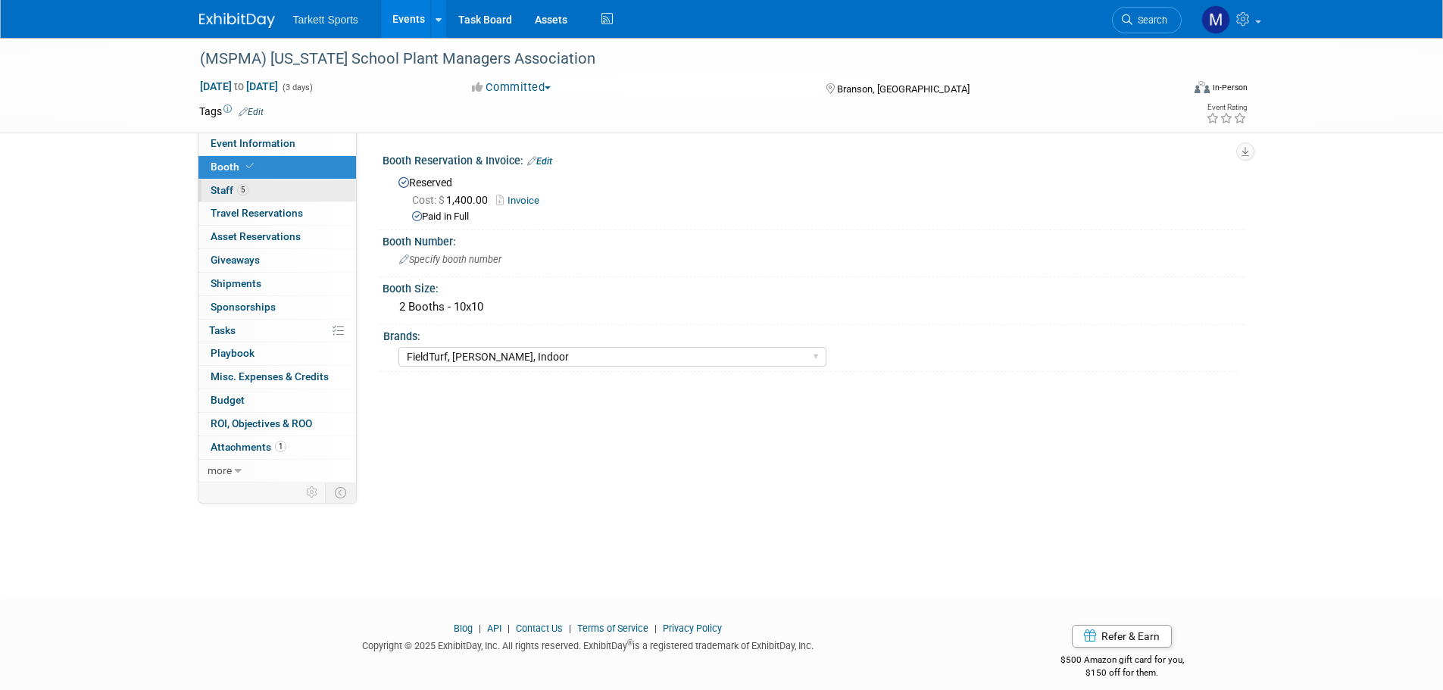
click at [268, 181] on link "5 Staff 5" at bounding box center [277, 191] width 158 height 23
